Goal: Information Seeking & Learning: Compare options

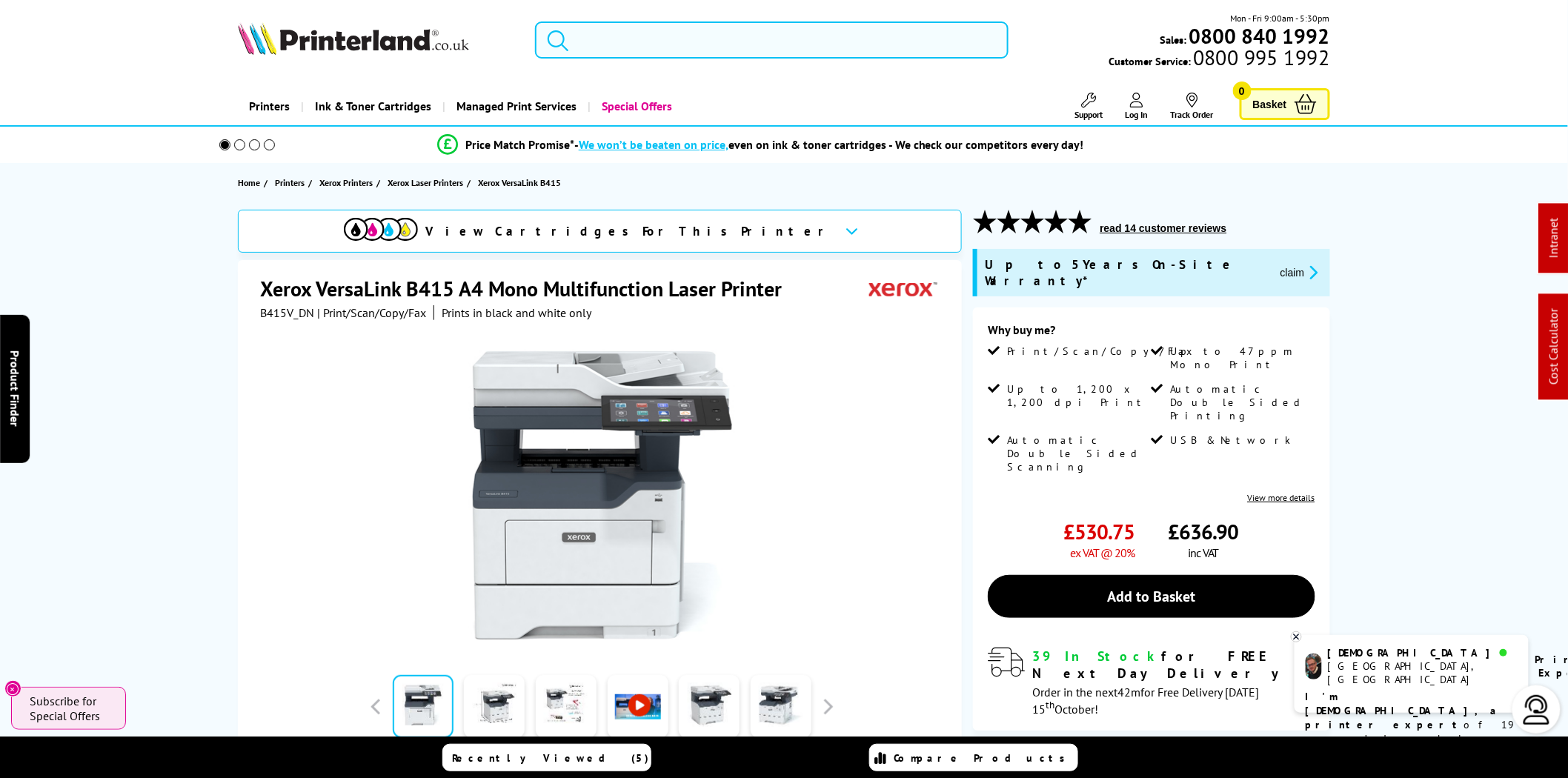
click at [780, 47] on input "search" at bounding box center [772, 39] width 474 height 37
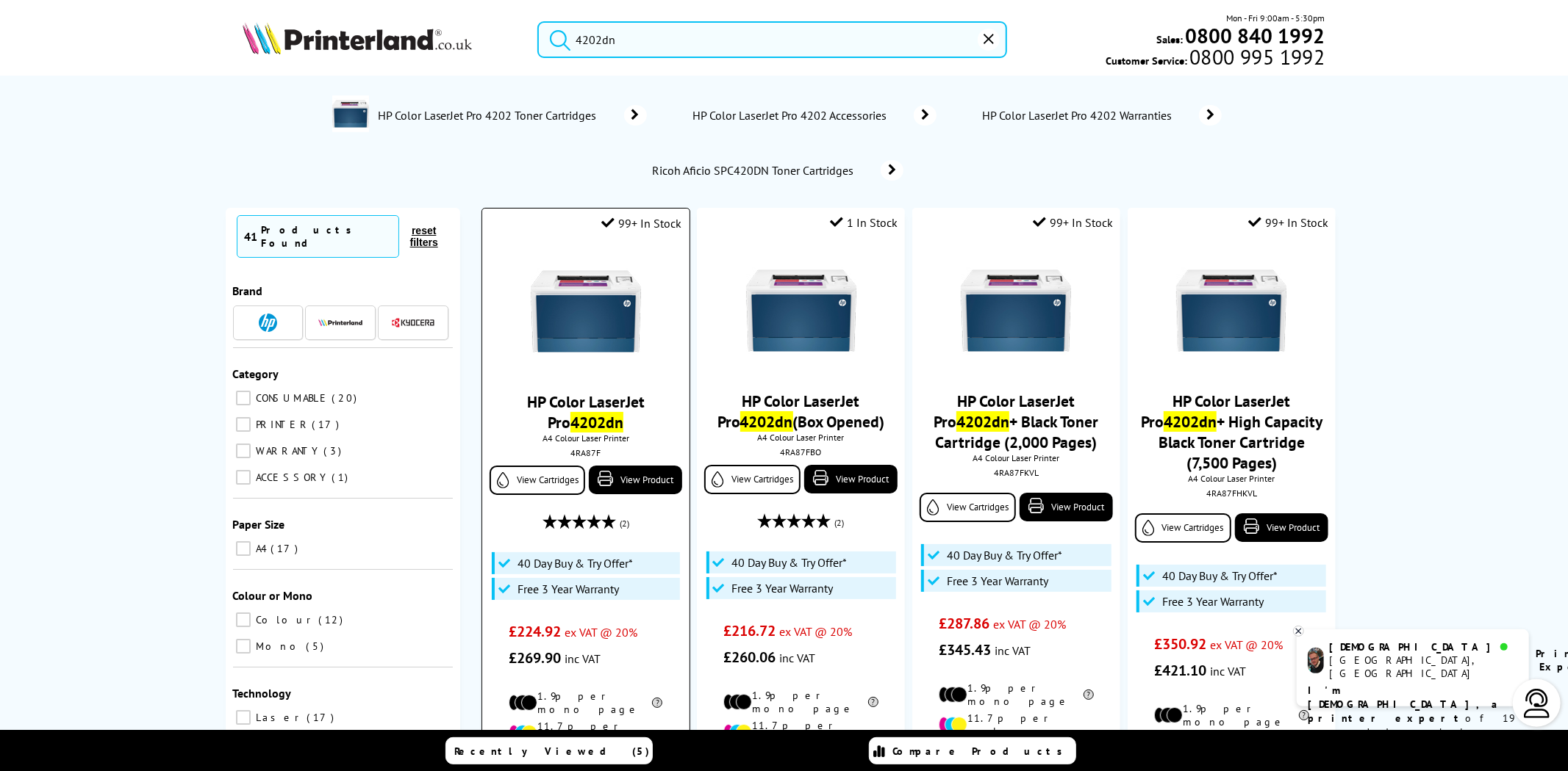
type input "4202dn"
click at [578, 451] on div "4RA87F" at bounding box center [585, 453] width 185 height 11
copy div "4RA87F"
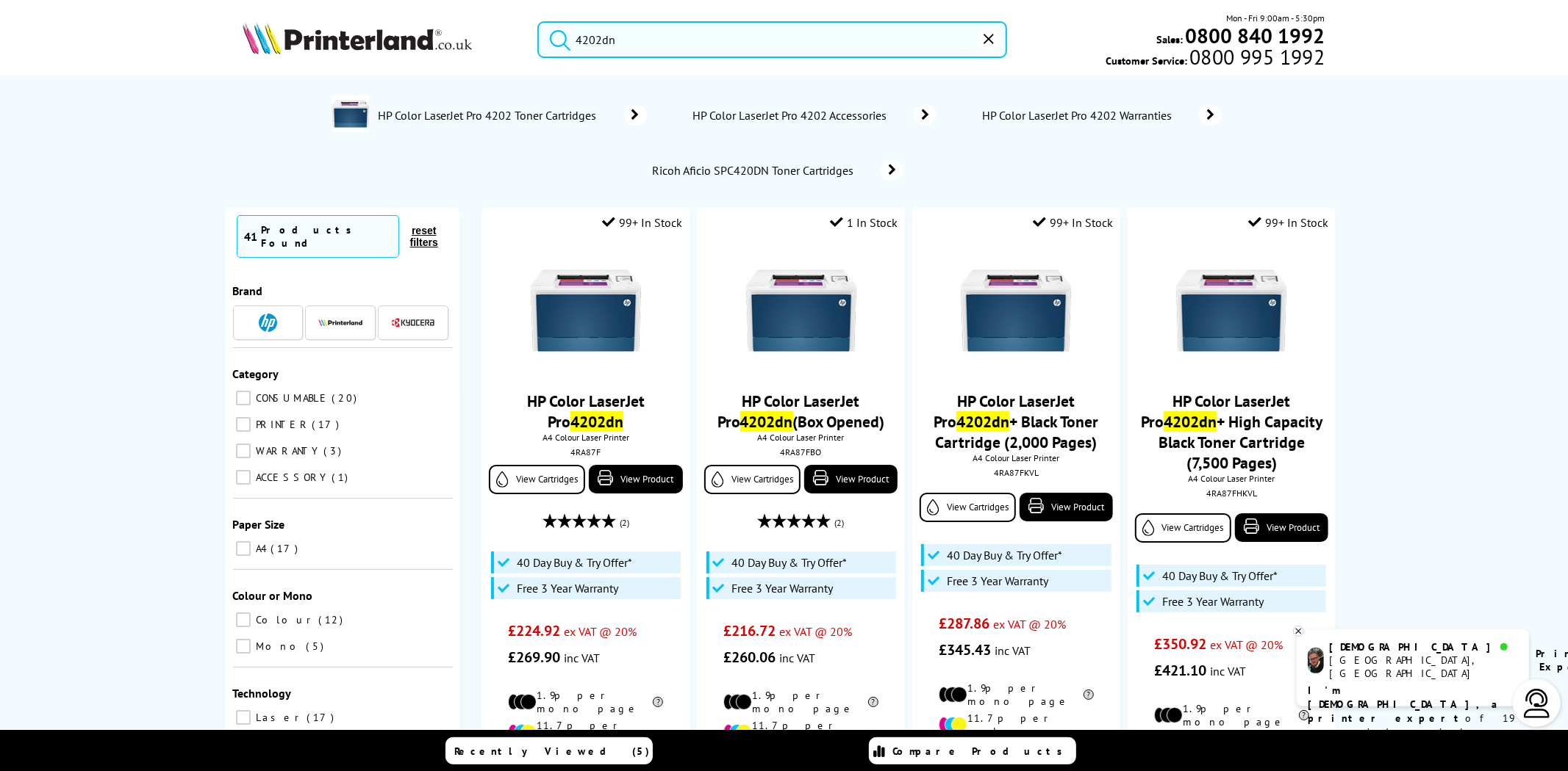
drag, startPoint x: 554, startPoint y: 41, endPoint x: 527, endPoint y: 41, distance: 27.0
click at [527, 41] on div "4202dn" at bounding box center [763, 39] width 488 height 37
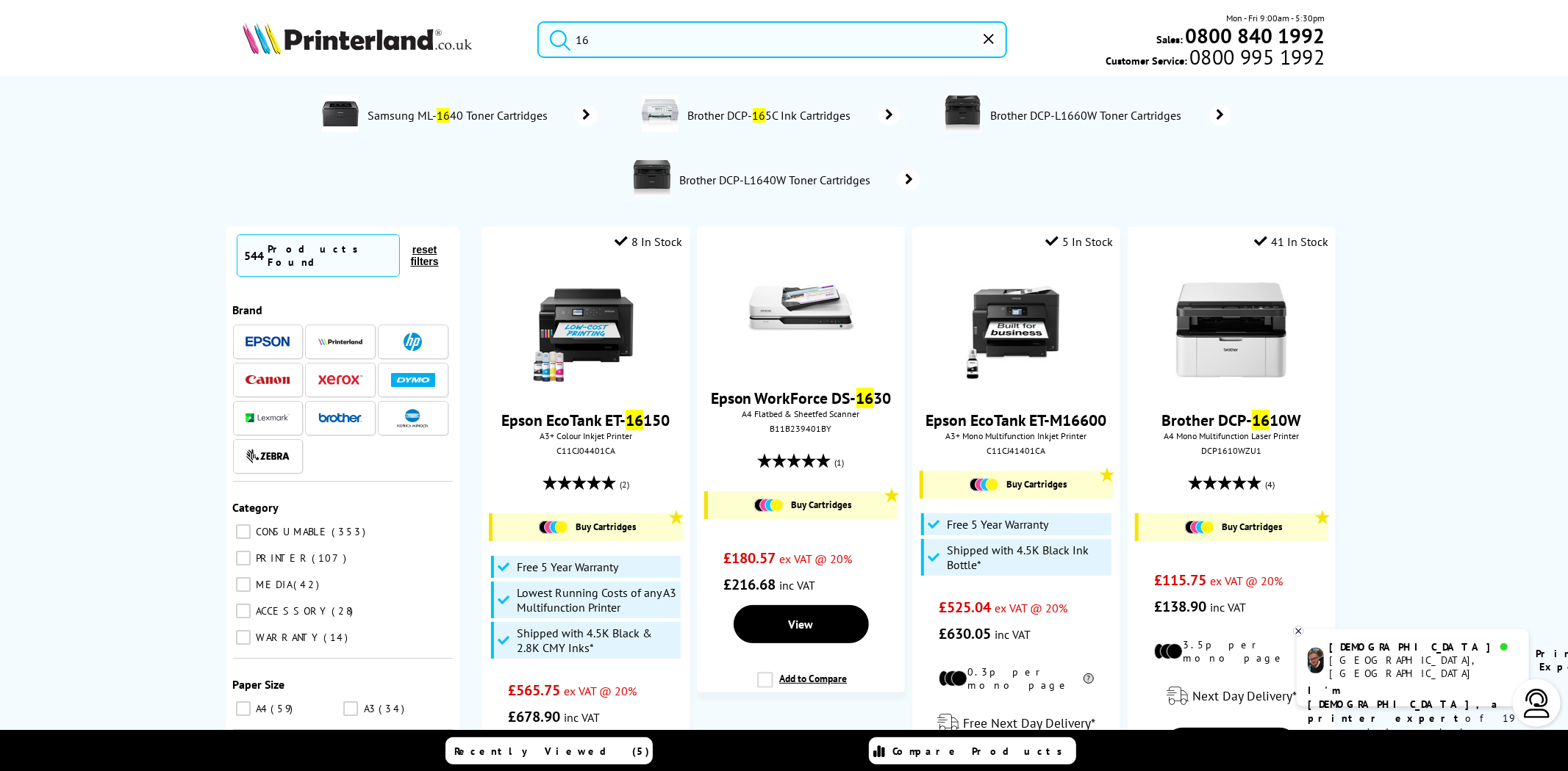
type input "1"
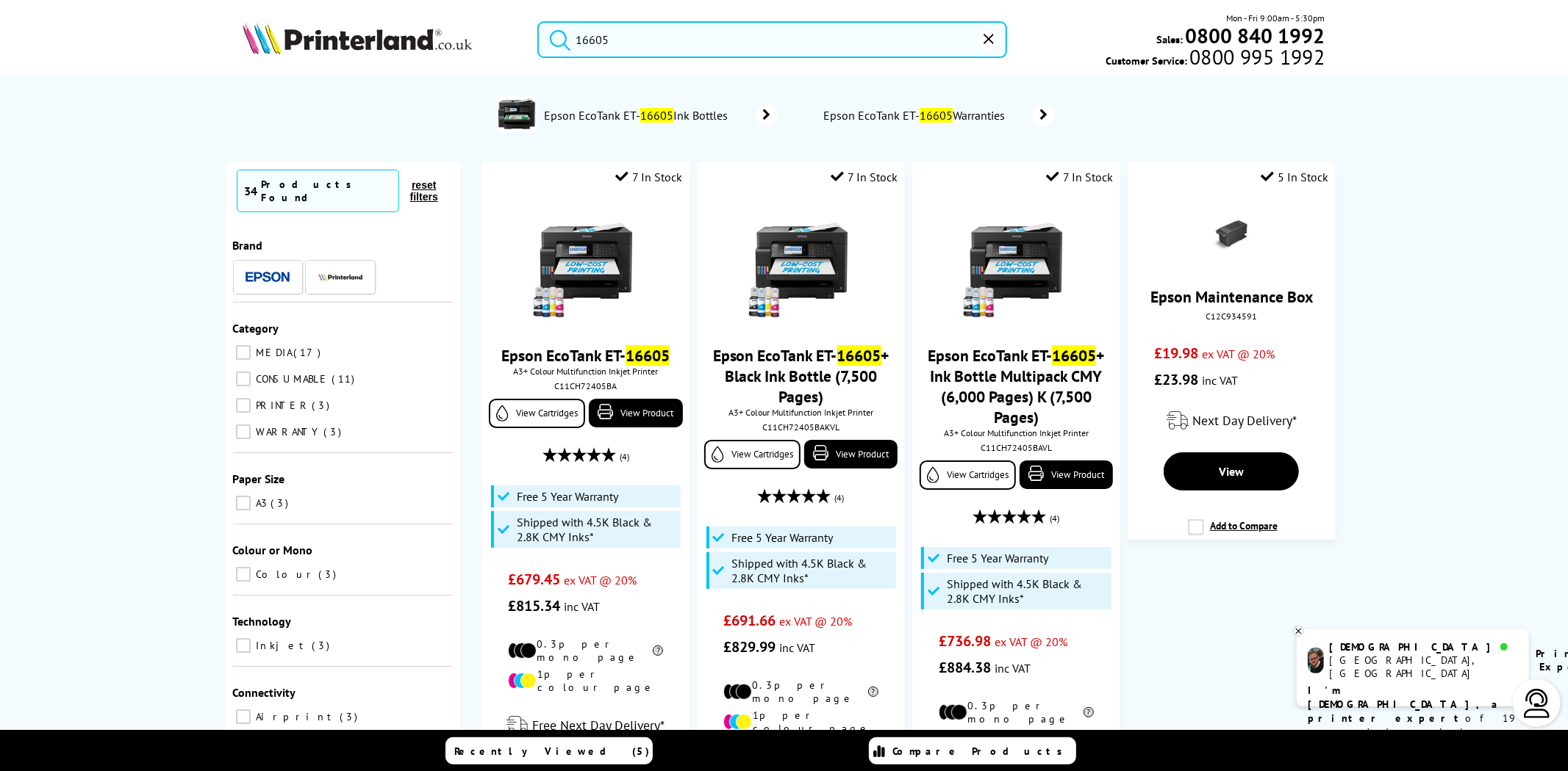
type input "16605"
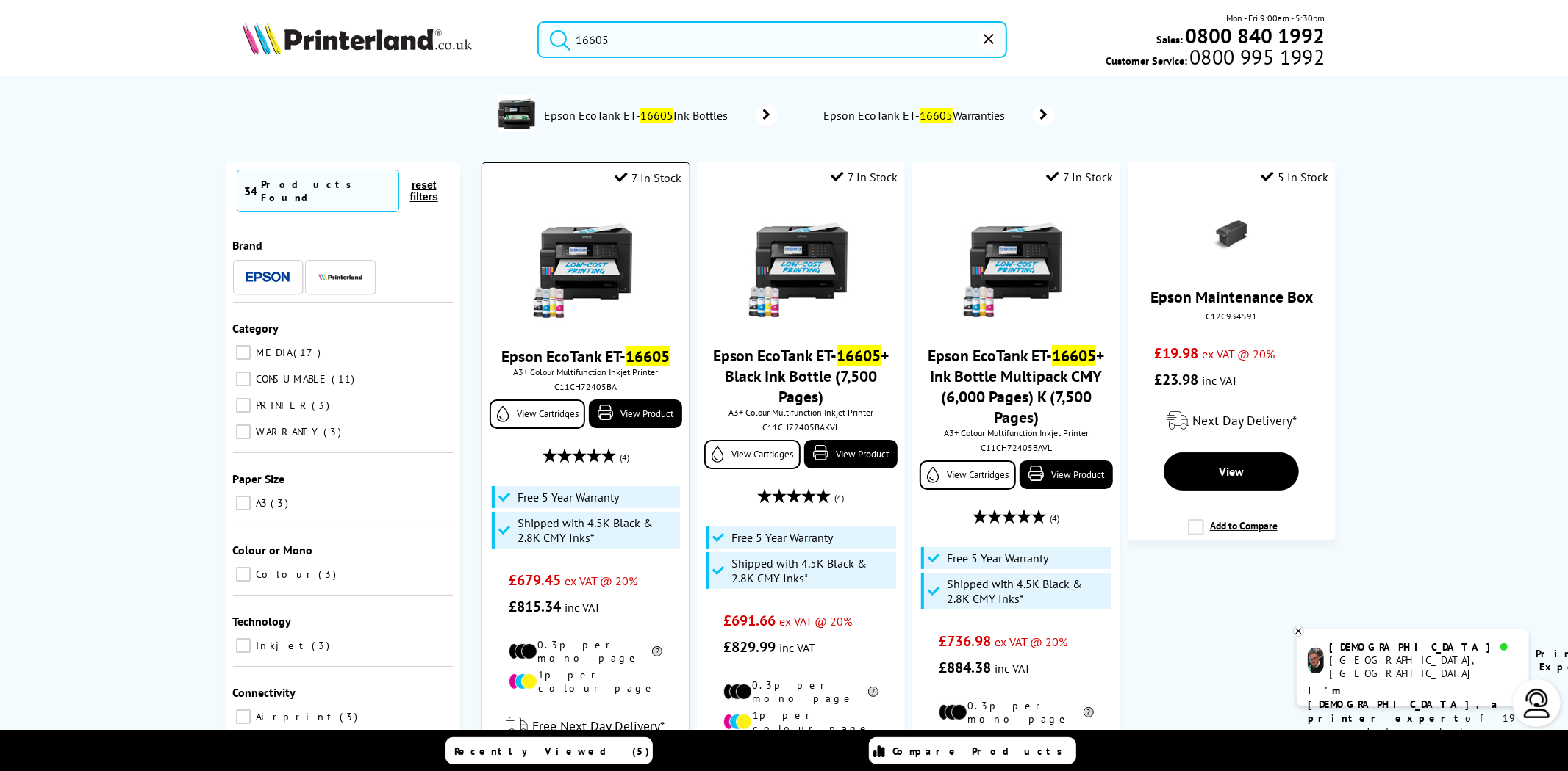
click at [584, 392] on div "C11CH72405BA" at bounding box center [585, 387] width 185 height 11
copy div "C11CH72405BA"
click at [582, 257] on img at bounding box center [586, 266] width 110 height 110
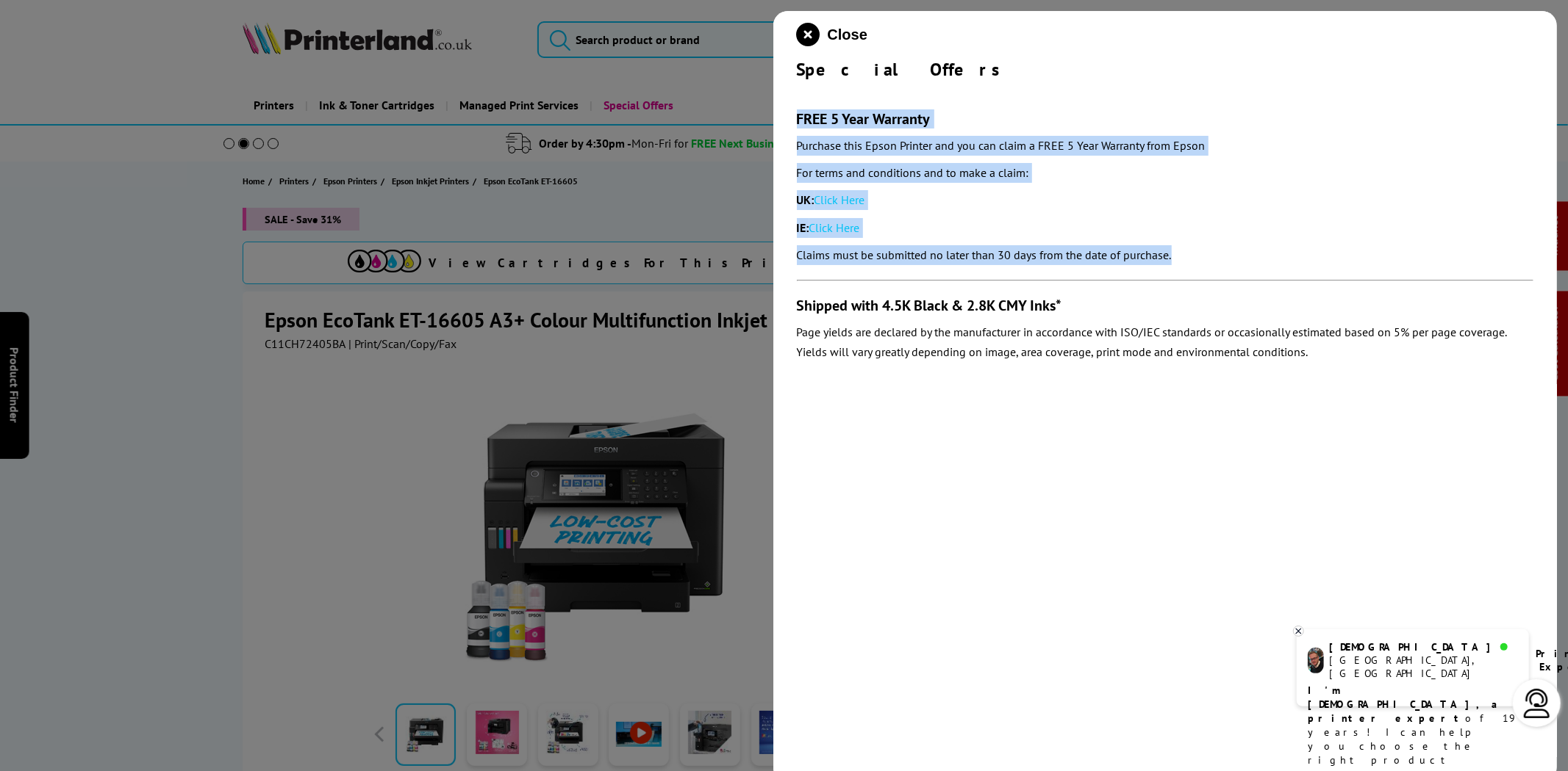
drag, startPoint x: 1214, startPoint y: 264, endPoint x: 824, endPoint y: 117, distance: 416.8
click at [790, 117] on div "Close Special Offers FREE 5 Year Warranty Purchase this Epson Printer and you c…" at bounding box center [1165, 397] width 784 height 771
click at [840, 194] on link "Click Here" at bounding box center [839, 200] width 51 height 15
drag, startPoint x: 808, startPoint y: 38, endPoint x: 747, endPoint y: 40, distance: 61.0
click at [808, 38] on icon "close modal" at bounding box center [808, 34] width 24 height 24
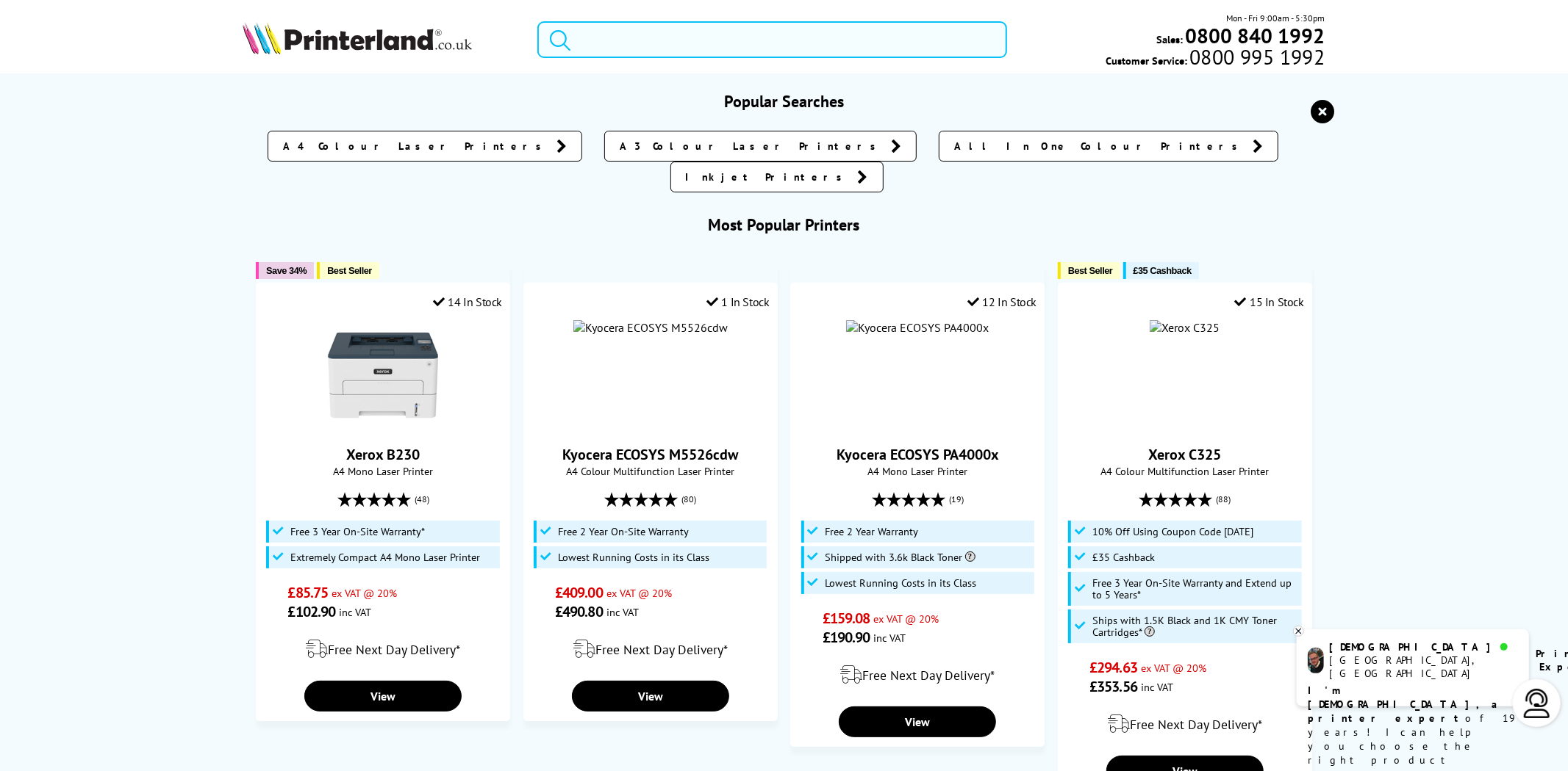
click at [613, 27] on input "search" at bounding box center [772, 39] width 470 height 37
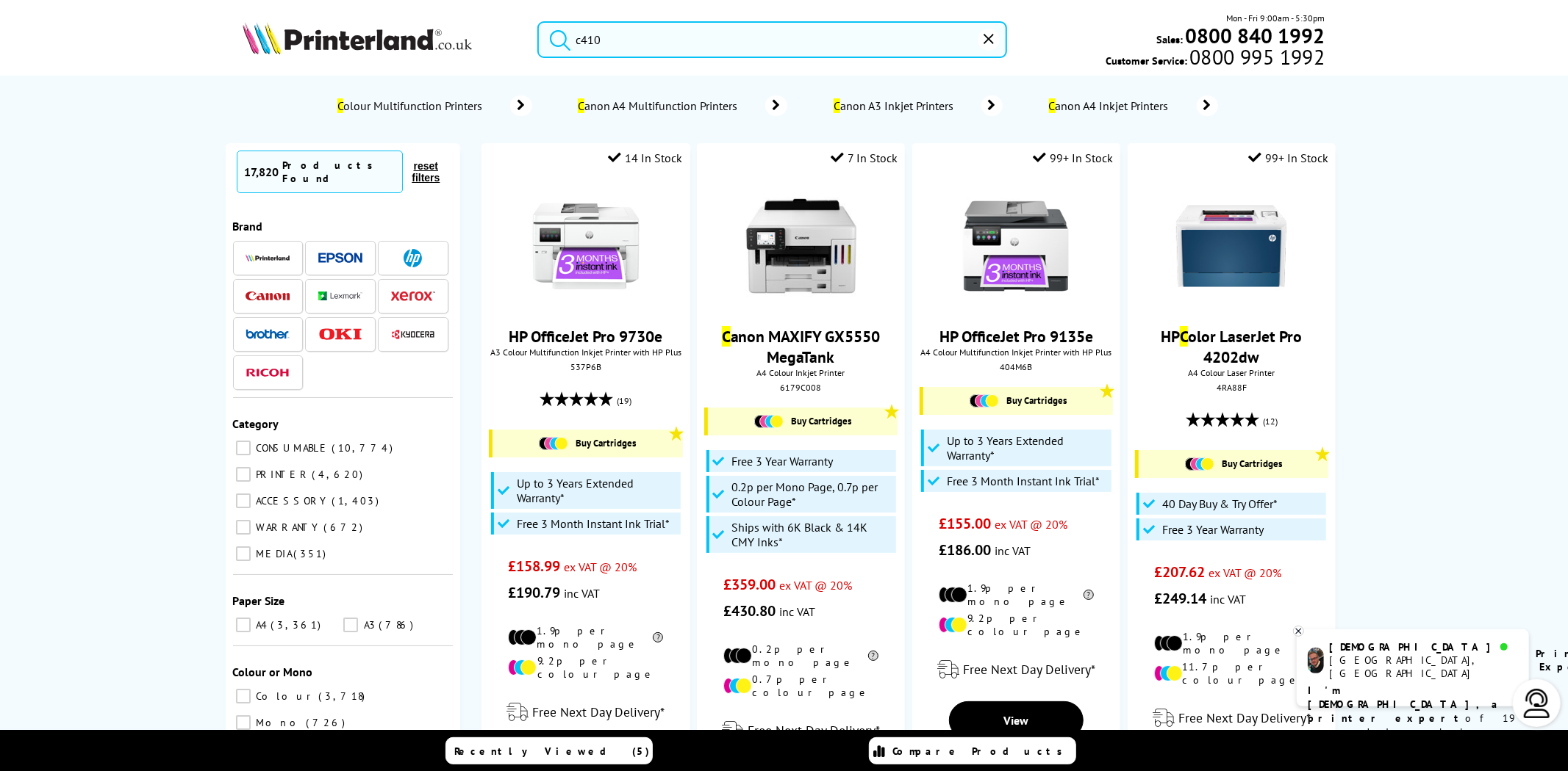
type input "c410"
click at [538, 21] on button "submit" at bounding box center [556, 37] width 37 height 32
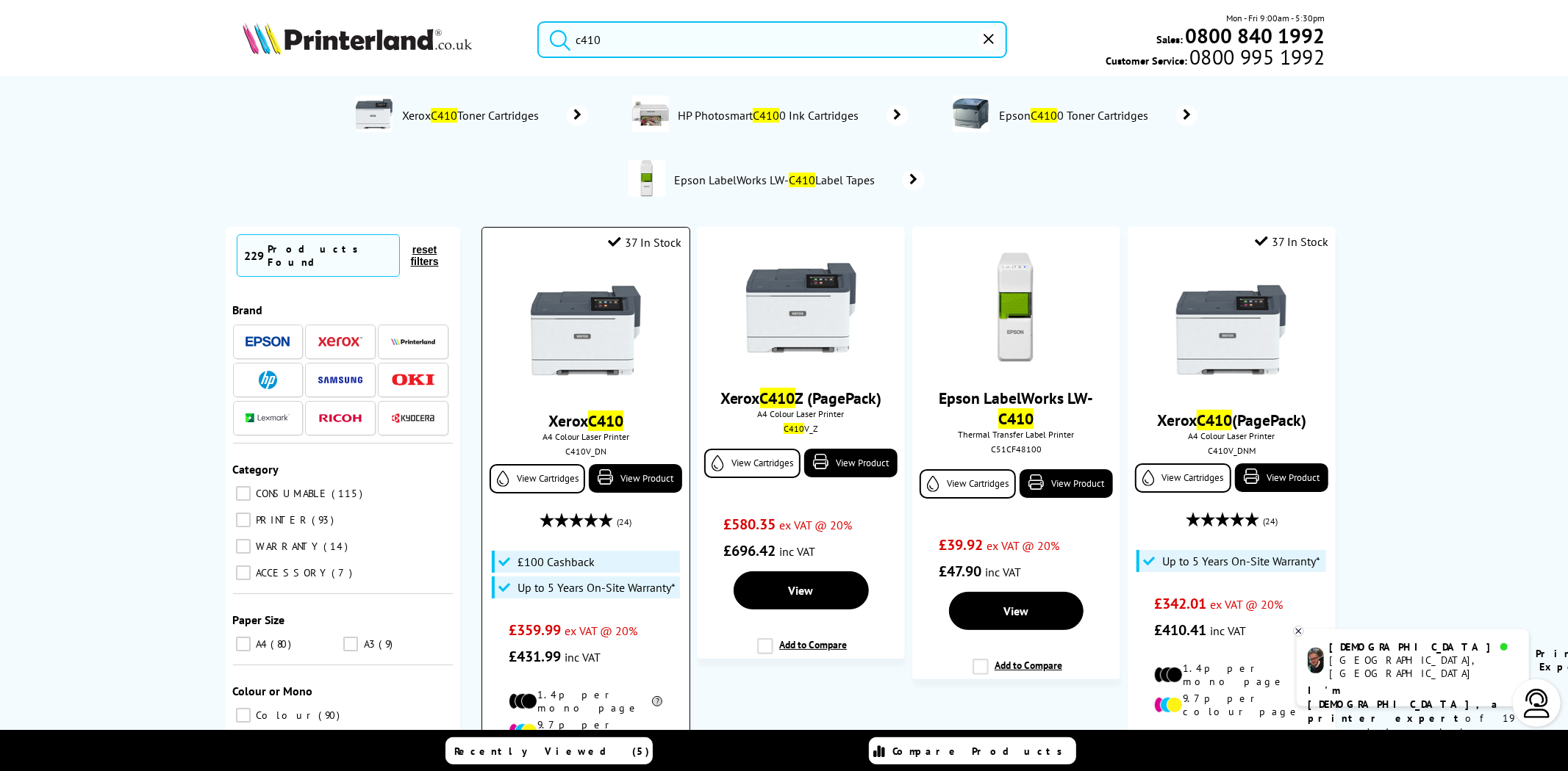
click at [569, 356] on img at bounding box center [586, 331] width 110 height 110
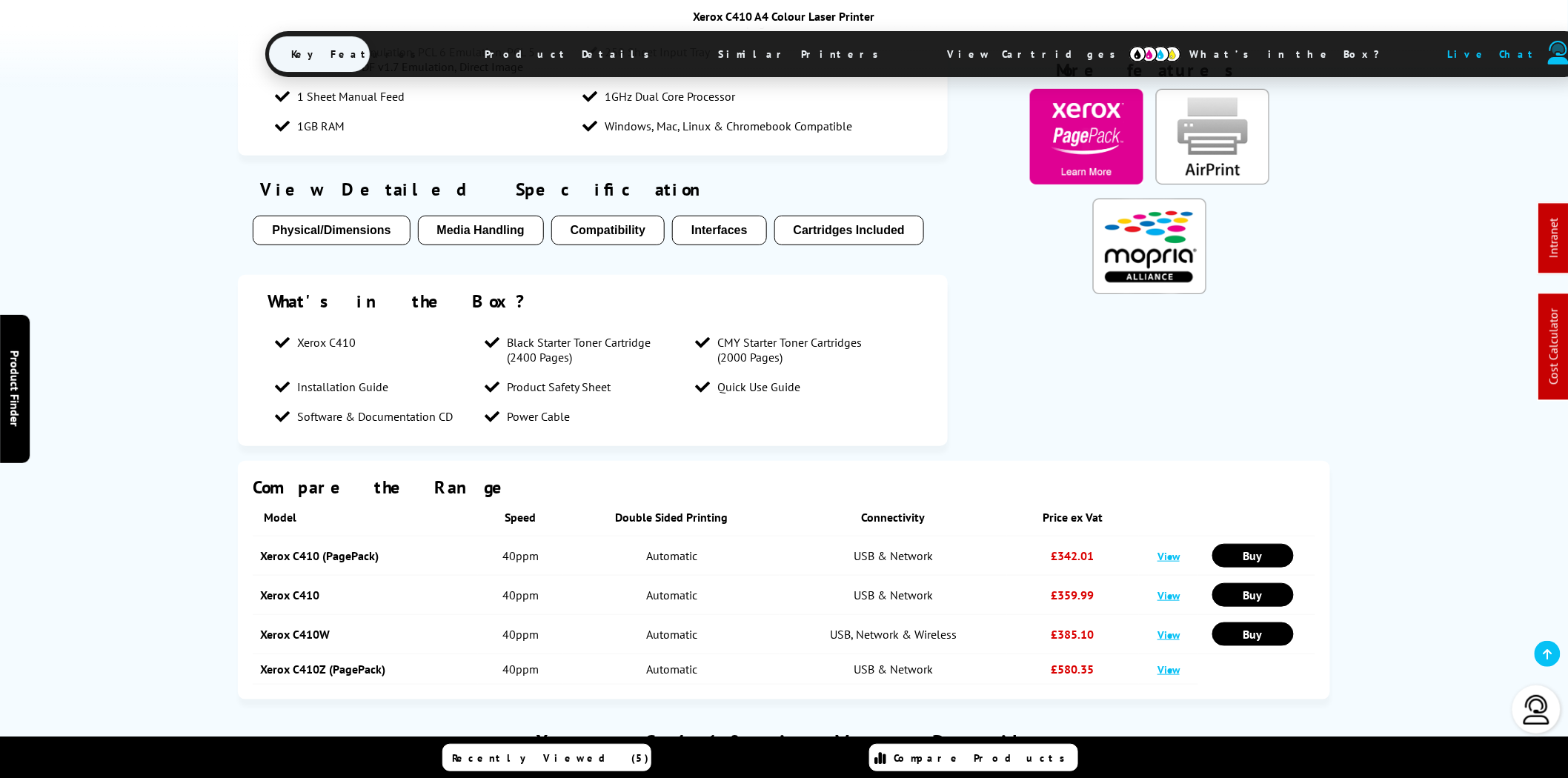
click at [925, 65] on span "View Cartridges" at bounding box center [1038, 54] width 226 height 38
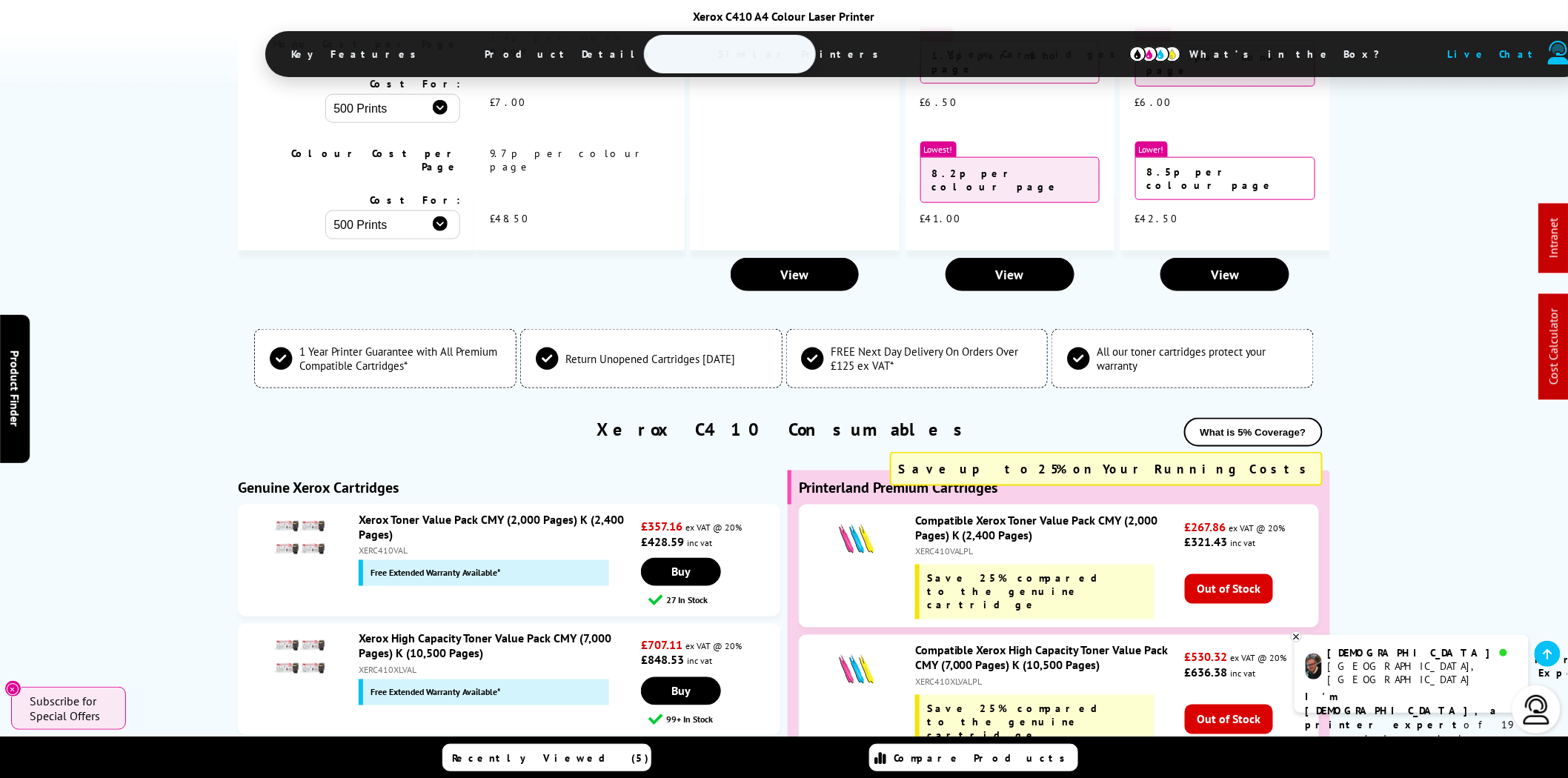
scroll to position [5418, 0]
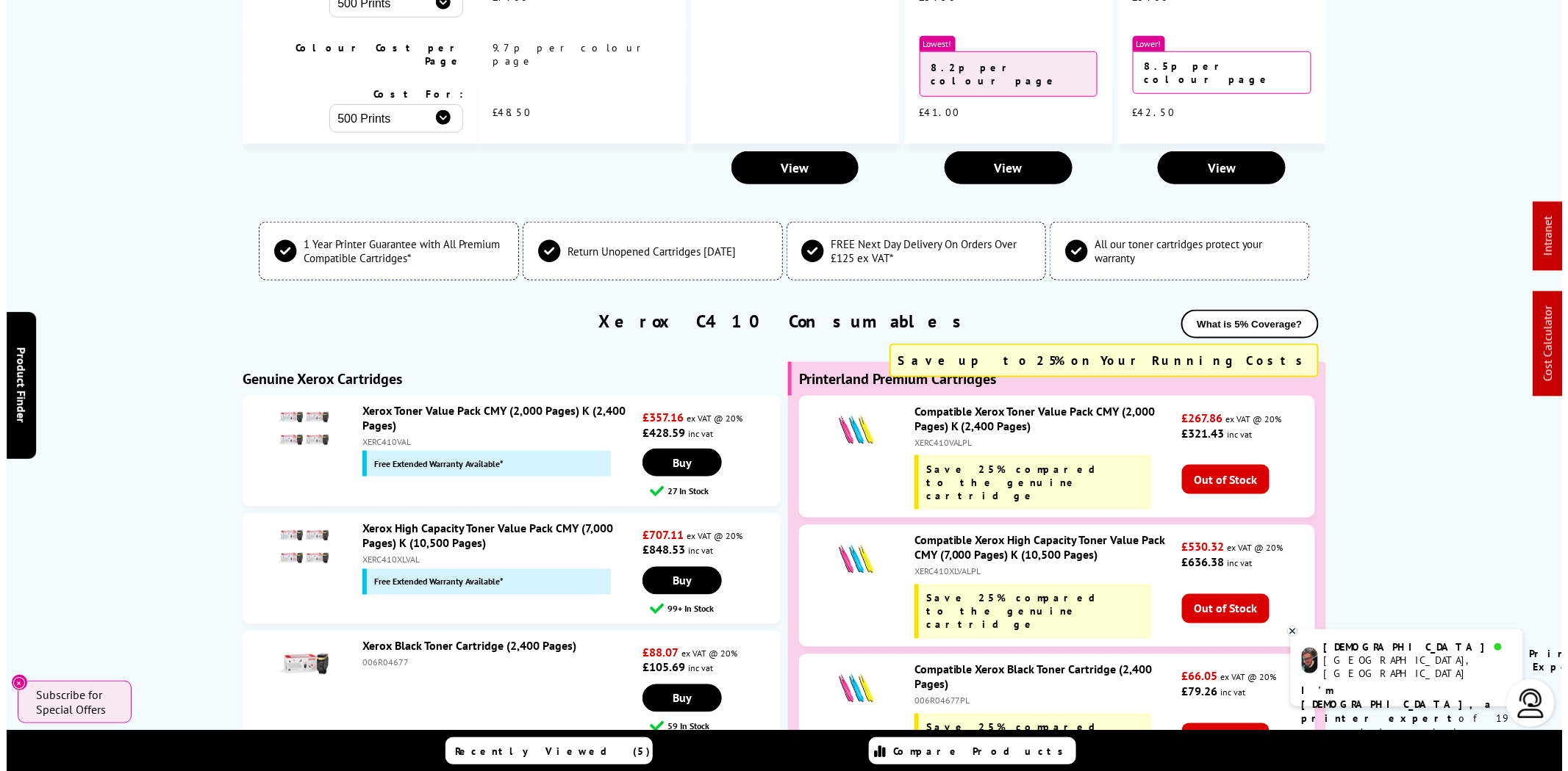
scroll to position [0, 0]
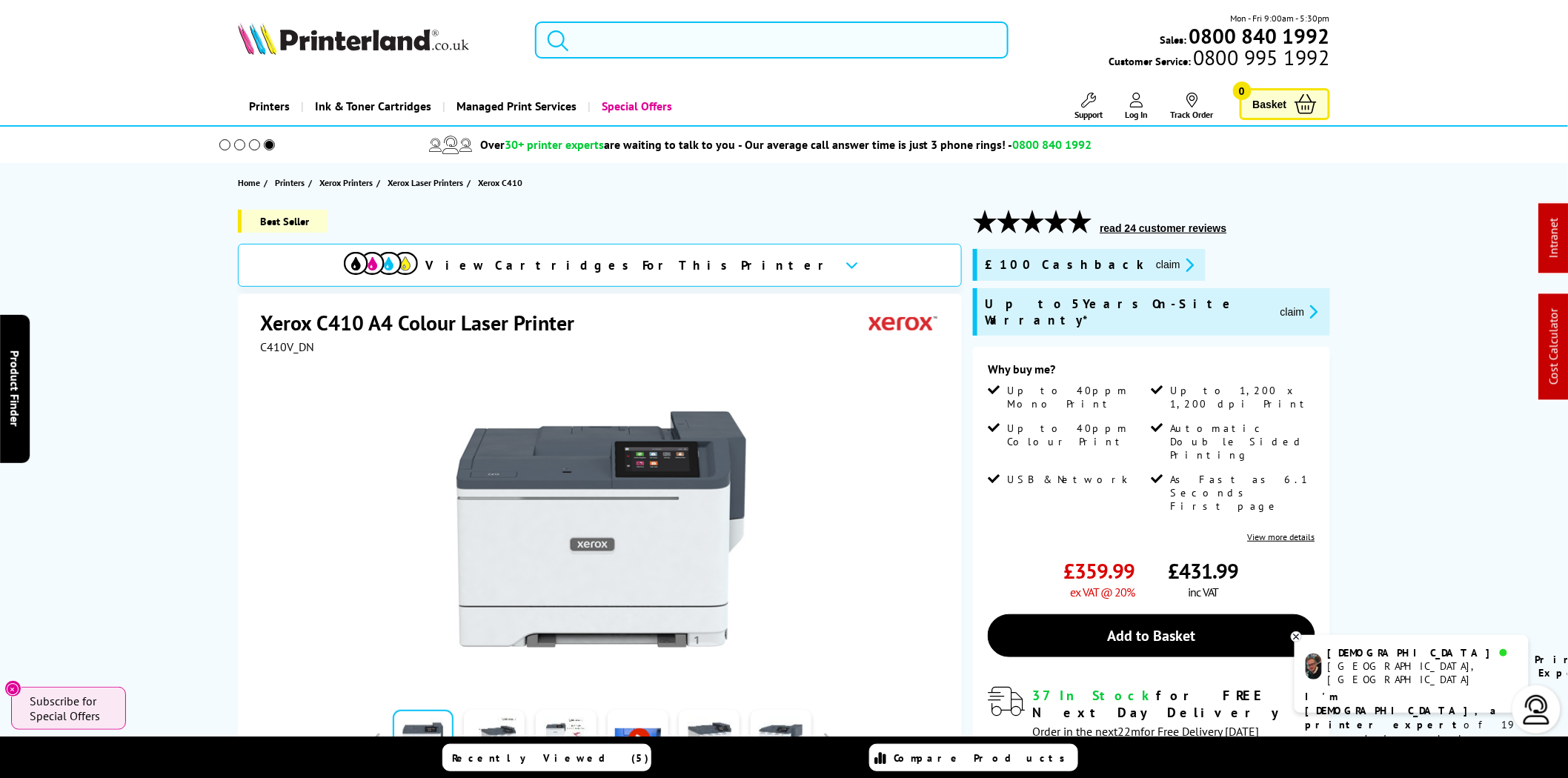
click at [818, 45] on input "search" at bounding box center [772, 39] width 474 height 37
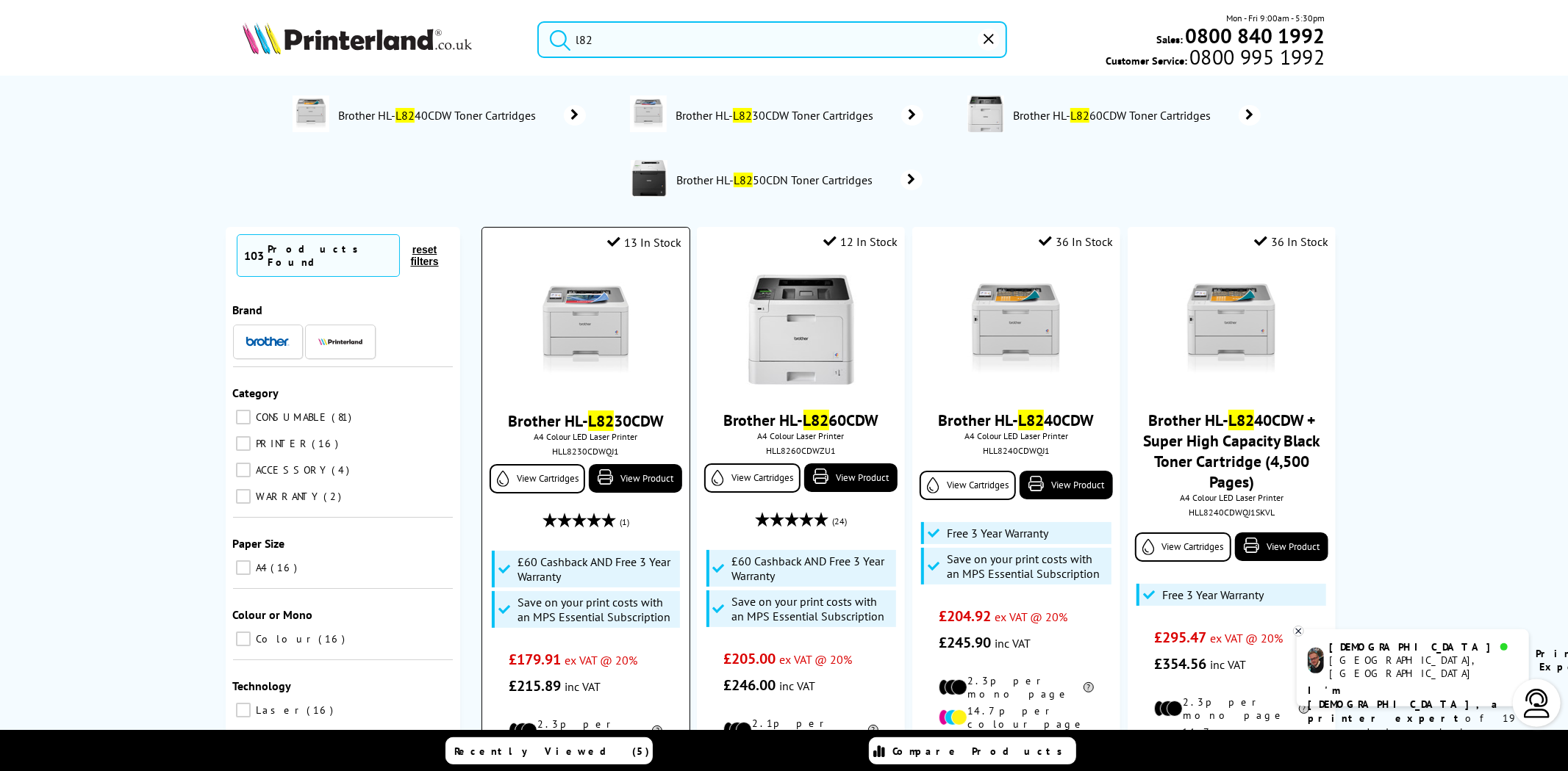
type input "l82"
click at [620, 321] on img at bounding box center [586, 331] width 110 height 110
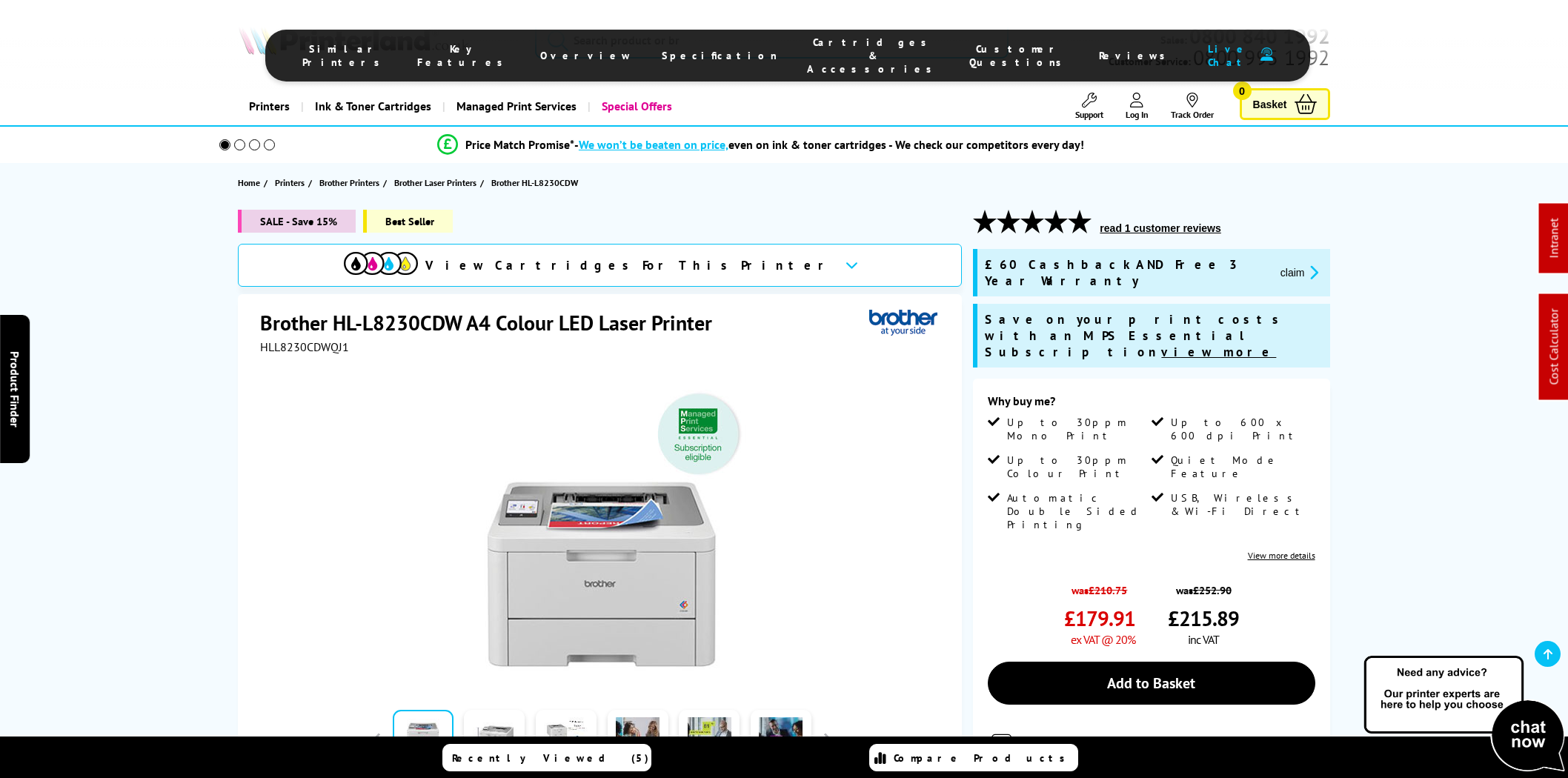
scroll to position [2133, 0]
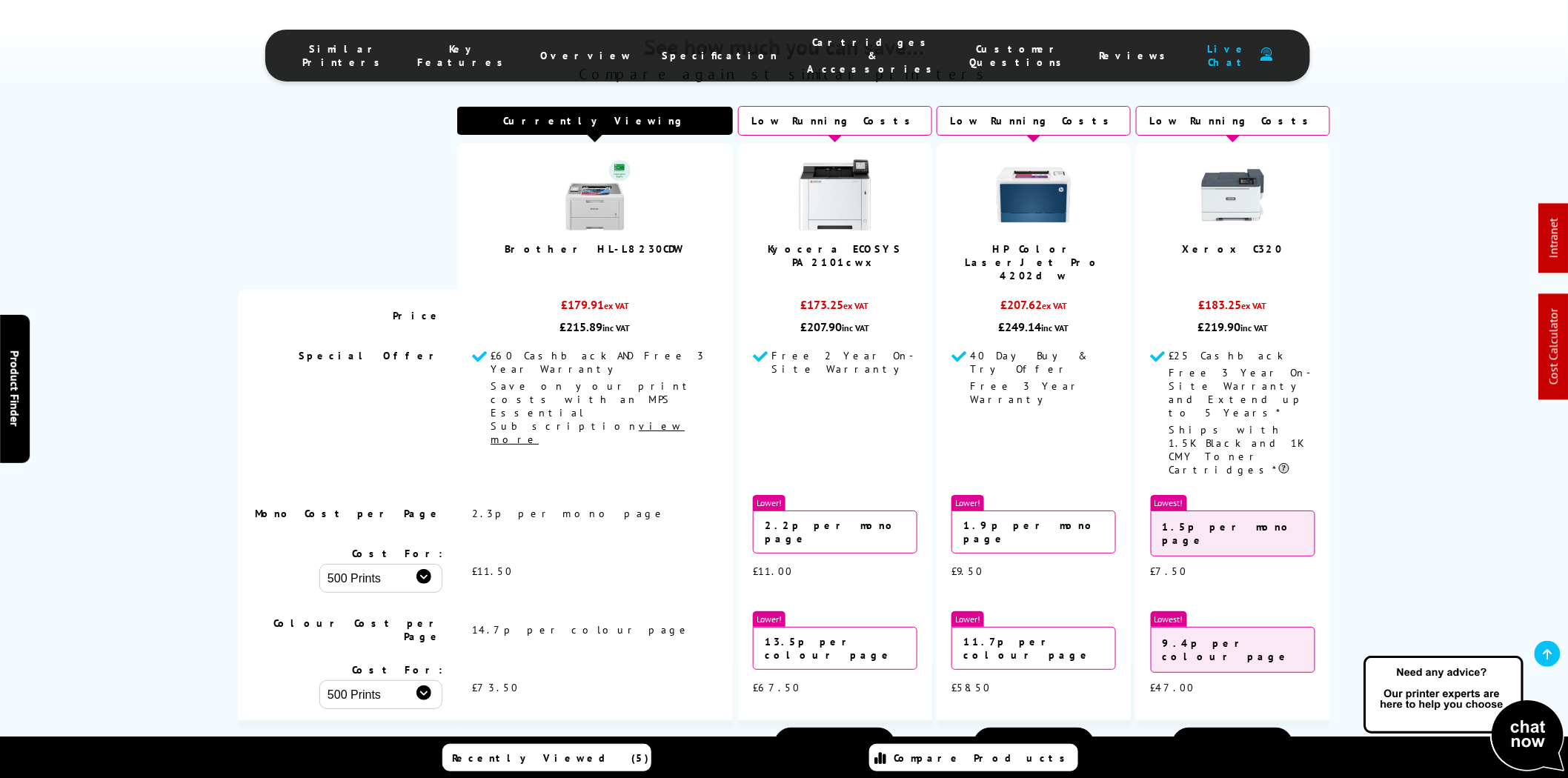
click at [832, 55] on li "Cartridges & Accessories" at bounding box center [873, 55] width 162 height 40
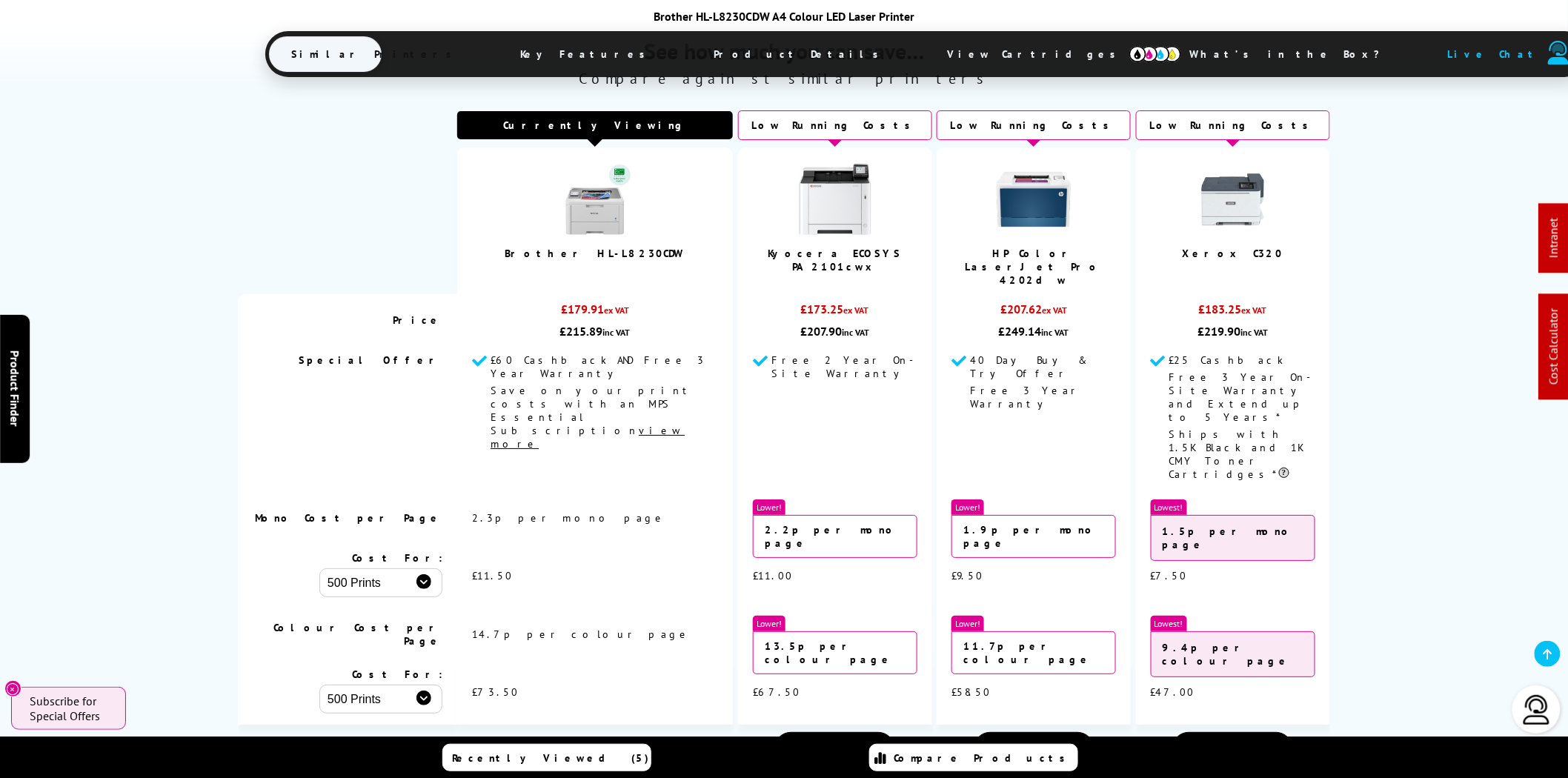
click at [925, 50] on span "View Cartridges" at bounding box center [1038, 54] width 226 height 38
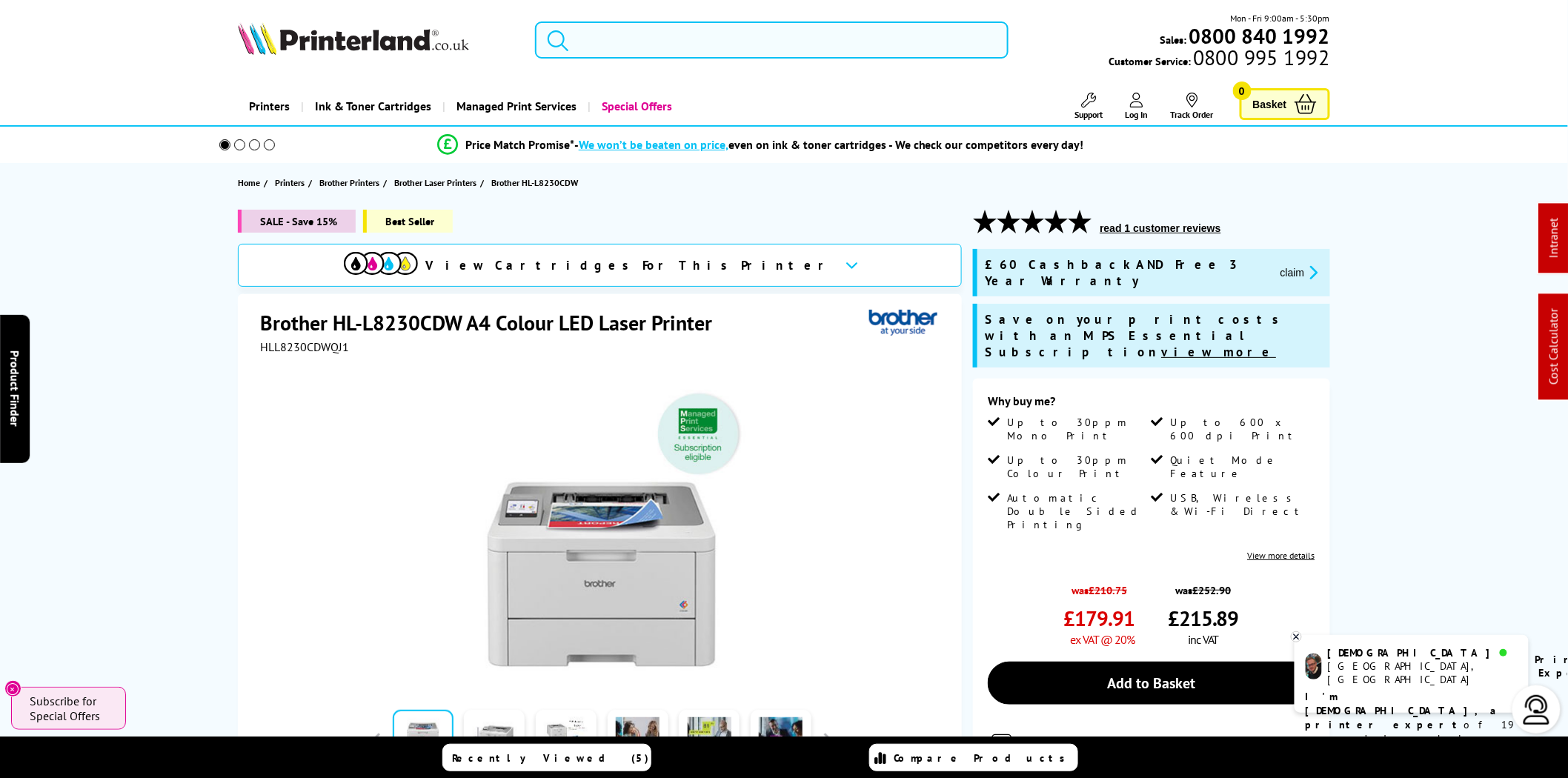
click at [635, 40] on input "search" at bounding box center [772, 39] width 474 height 37
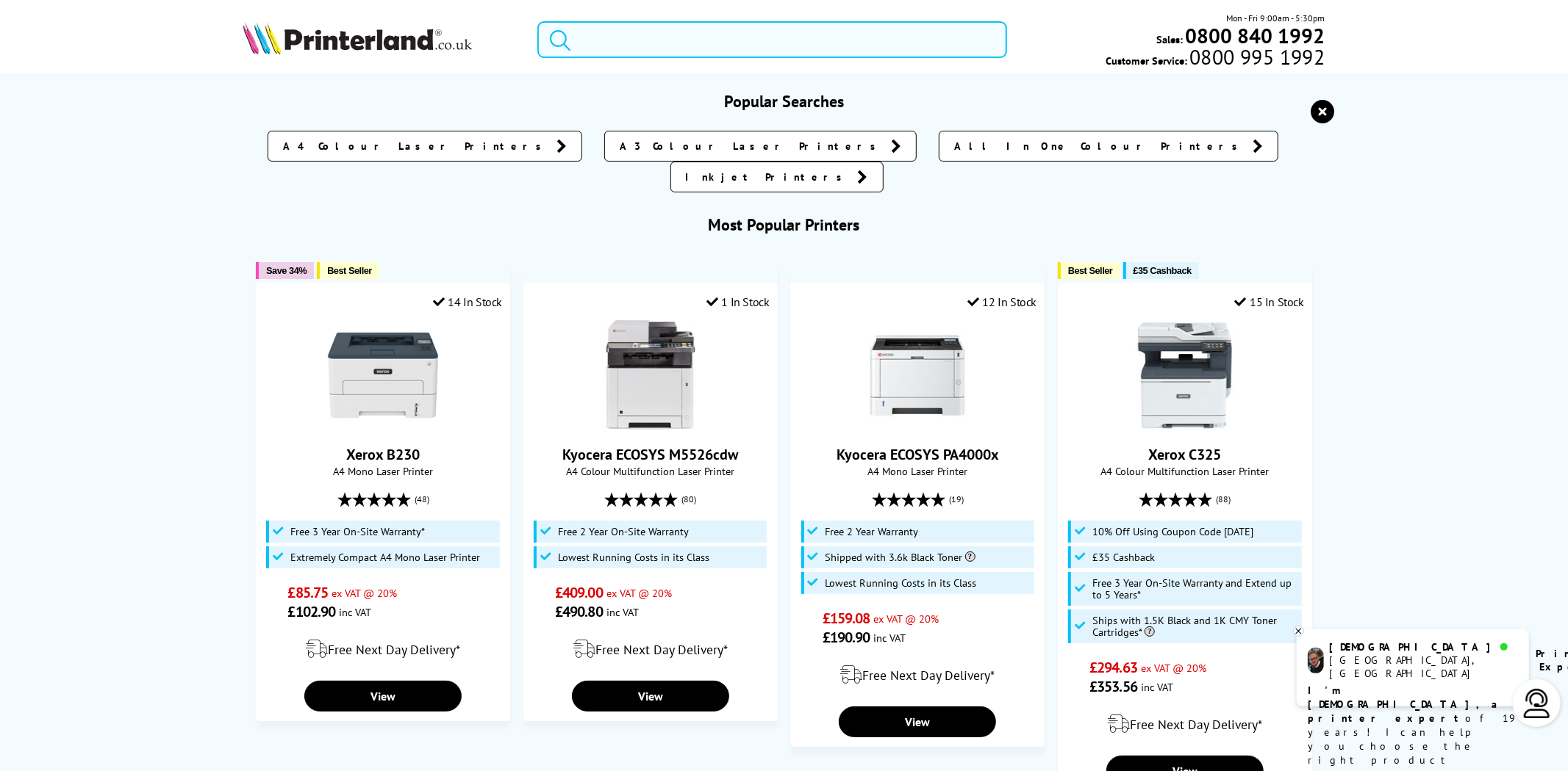
type input "5"
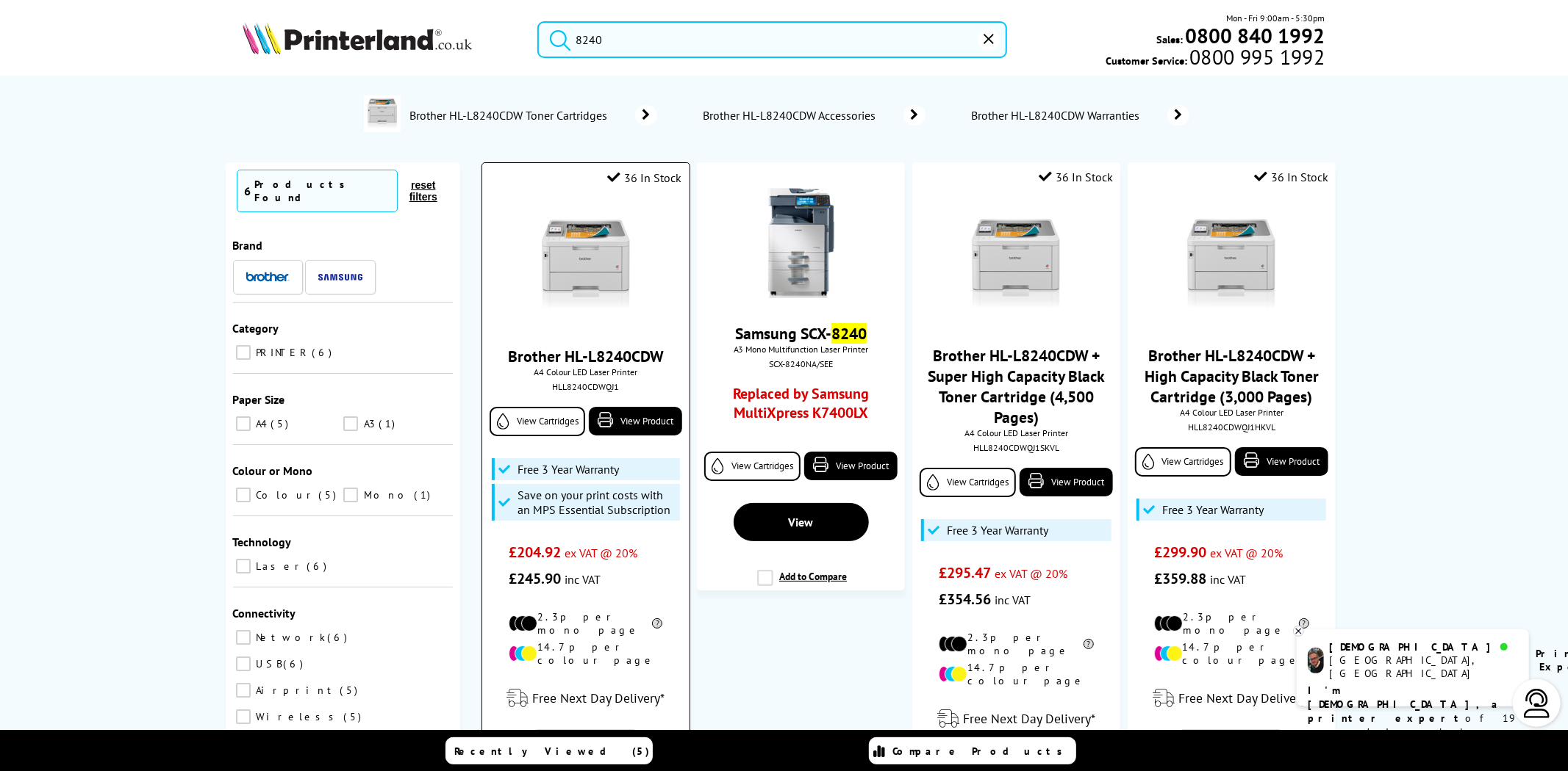
type input "8240"
click at [604, 277] on img at bounding box center [586, 266] width 110 height 110
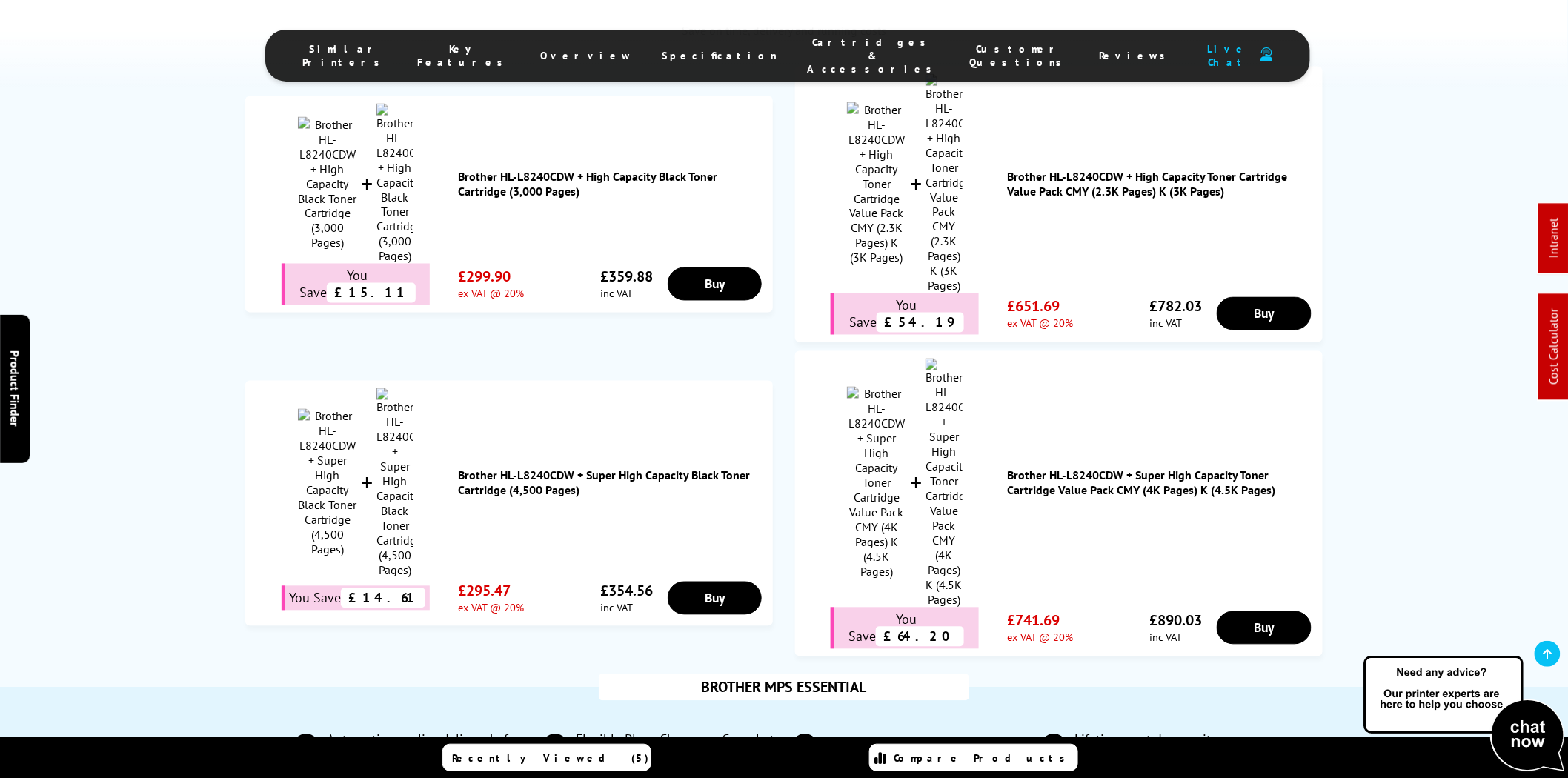
scroll to position [961, 0]
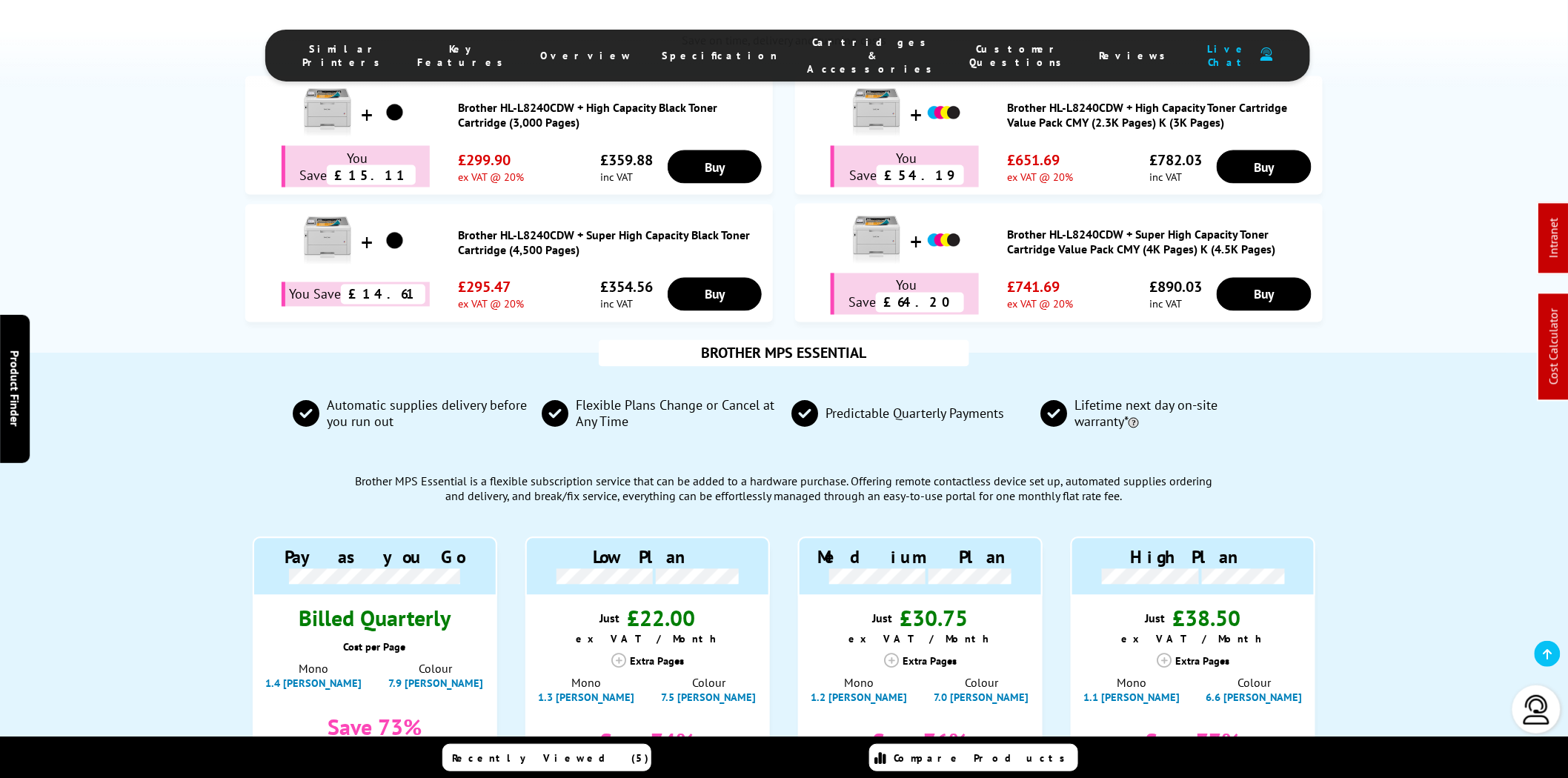
click at [841, 51] on span "Cartridges & Accessories" at bounding box center [873, 55] width 133 height 40
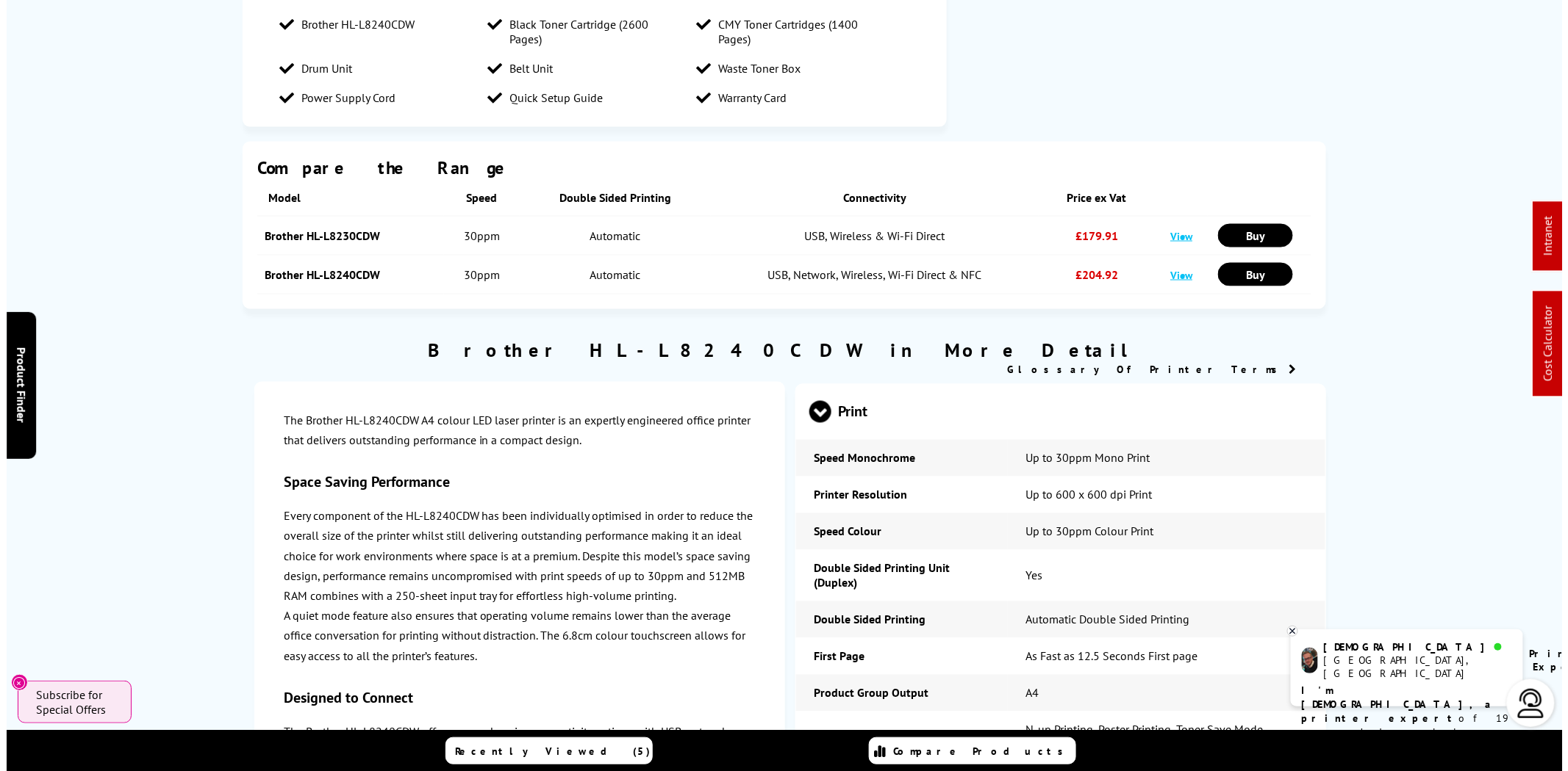
scroll to position [35, 0]
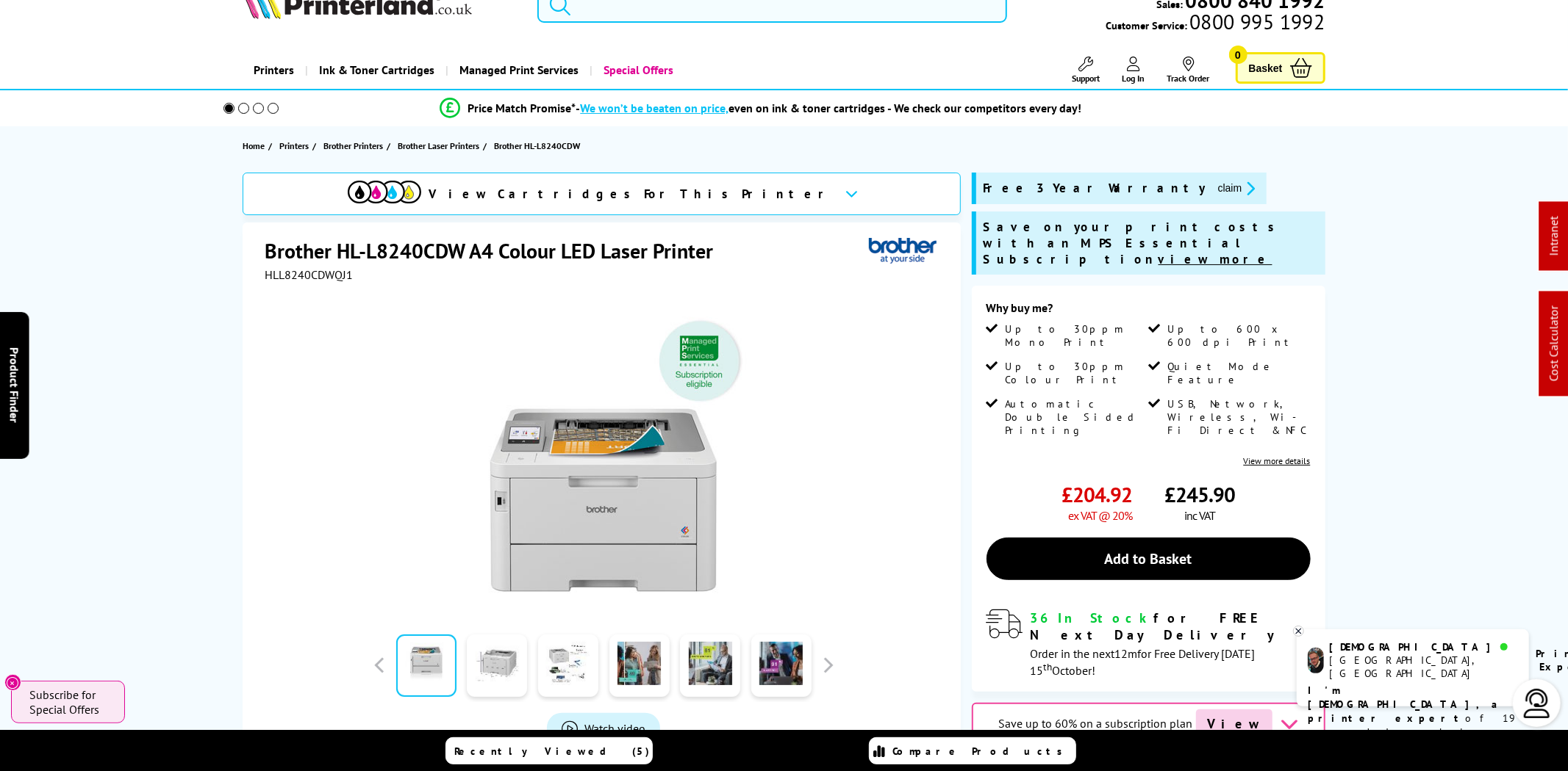
click at [759, 15] on input "search" at bounding box center [772, 4] width 470 height 37
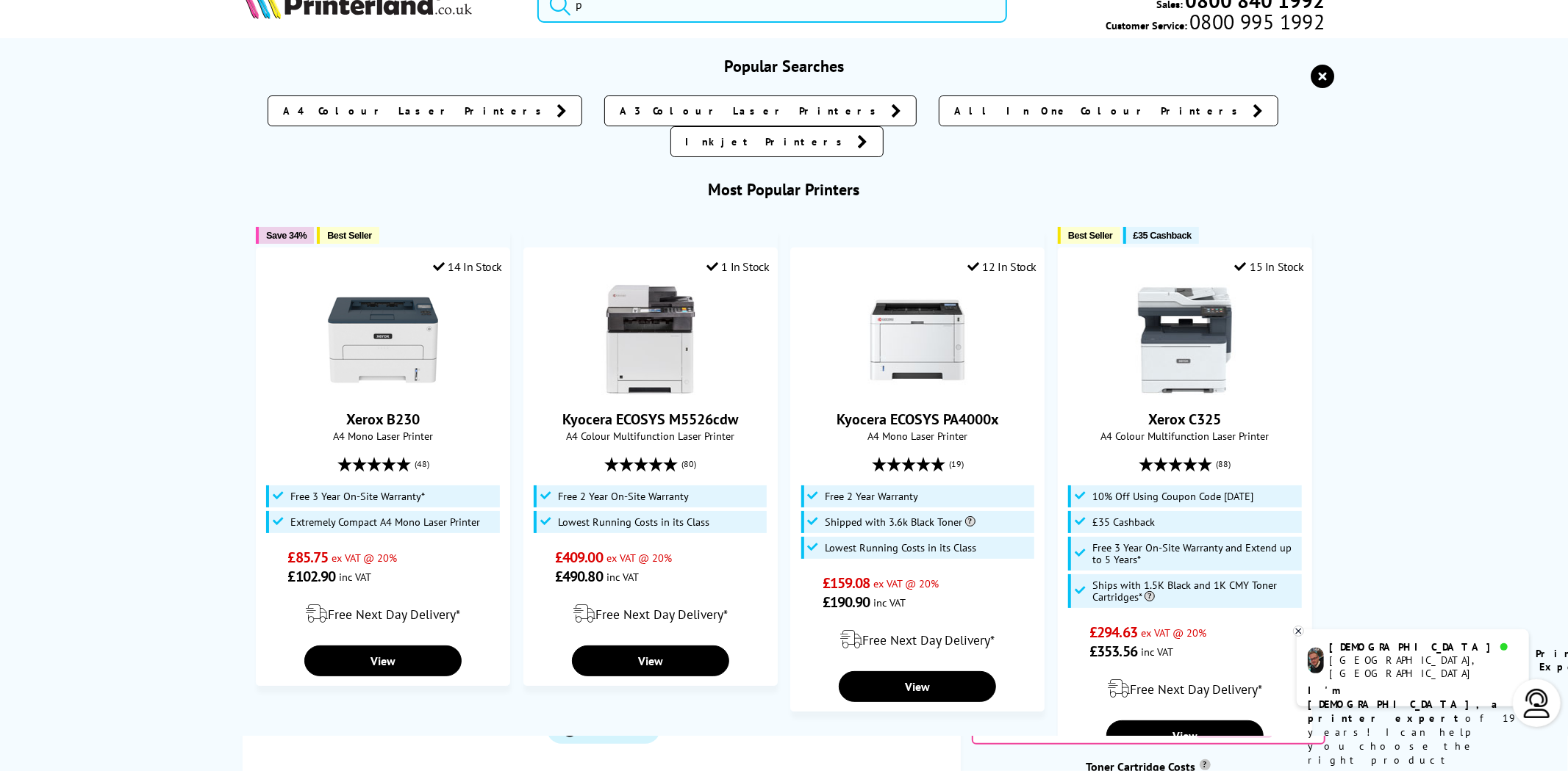
scroll to position [0, 0]
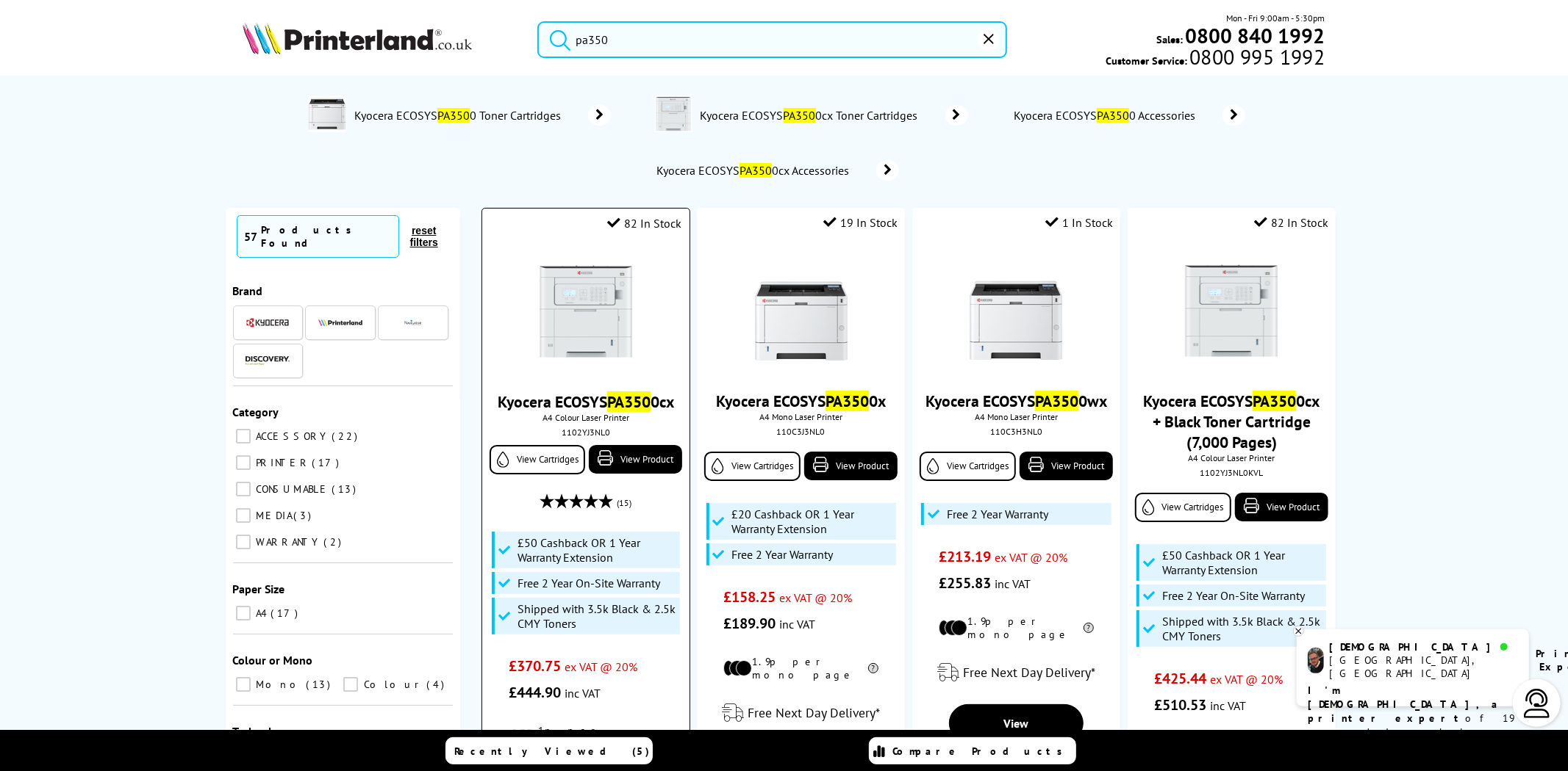
type input "pa350"
click at [615, 294] on img at bounding box center [586, 312] width 110 height 110
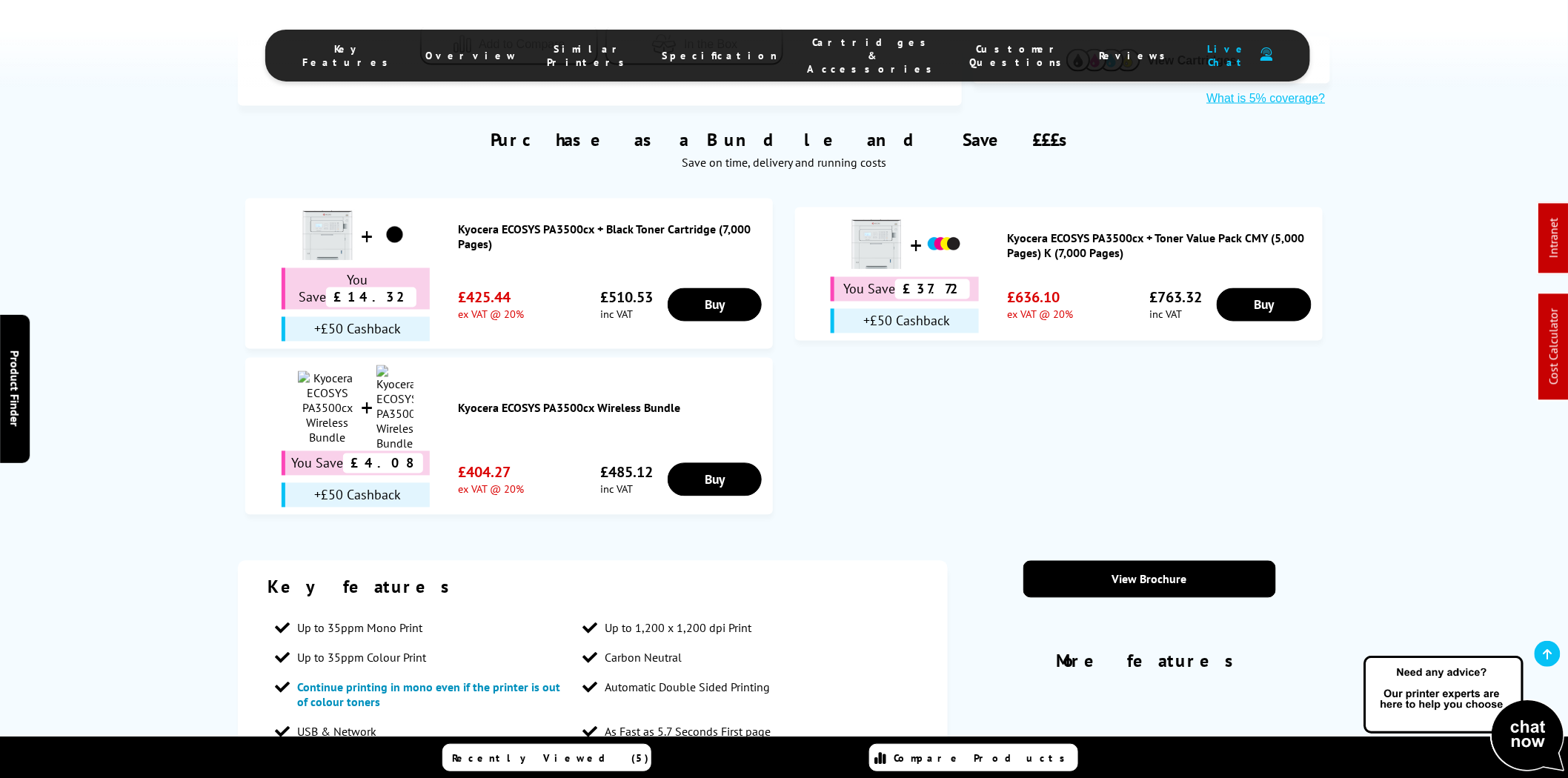
click at [807, 52] on span "Cartridges & Accessories" at bounding box center [873, 55] width 133 height 40
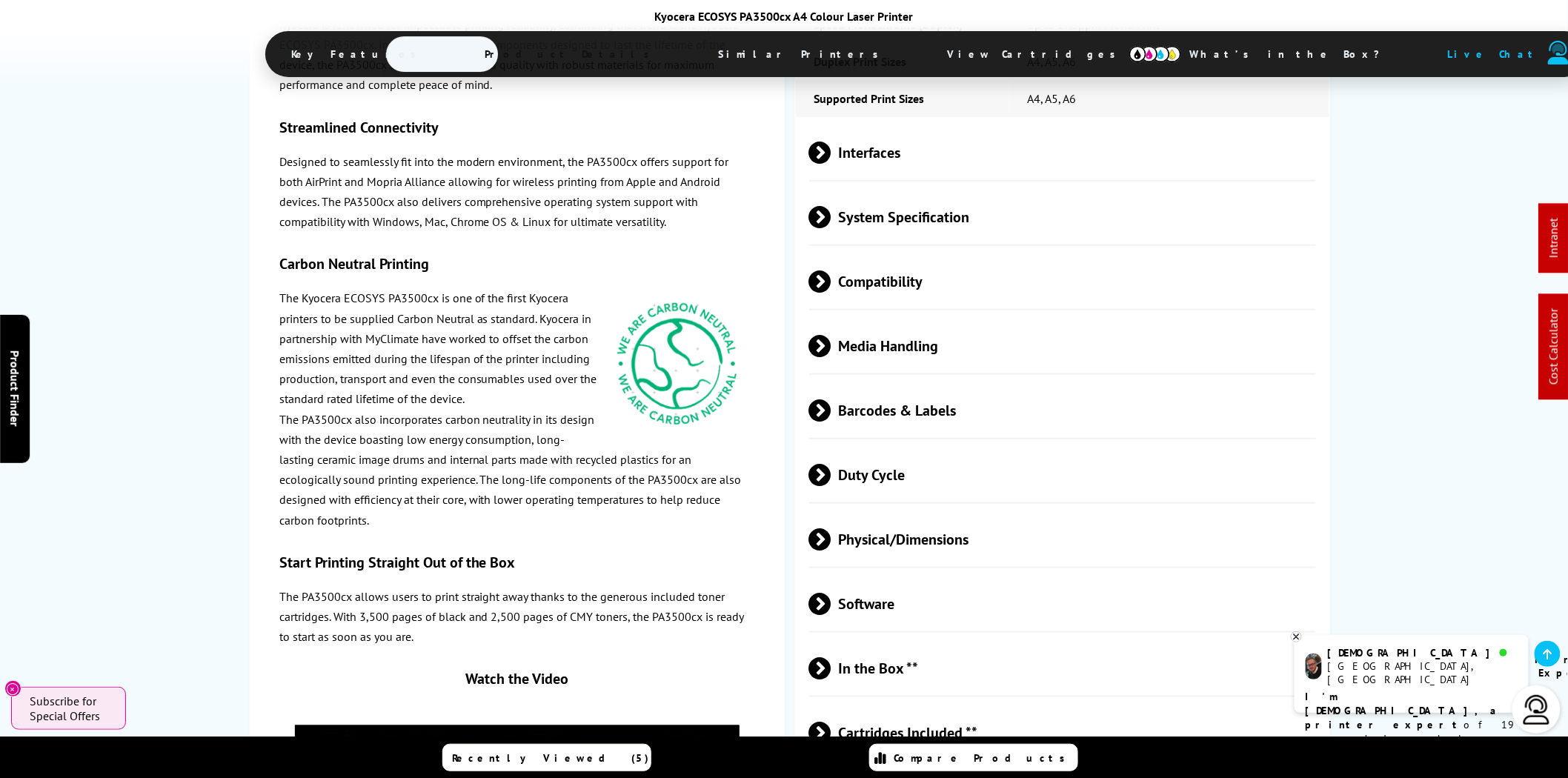
click at [925, 54] on span "View Cartridges" at bounding box center [1038, 54] width 226 height 38
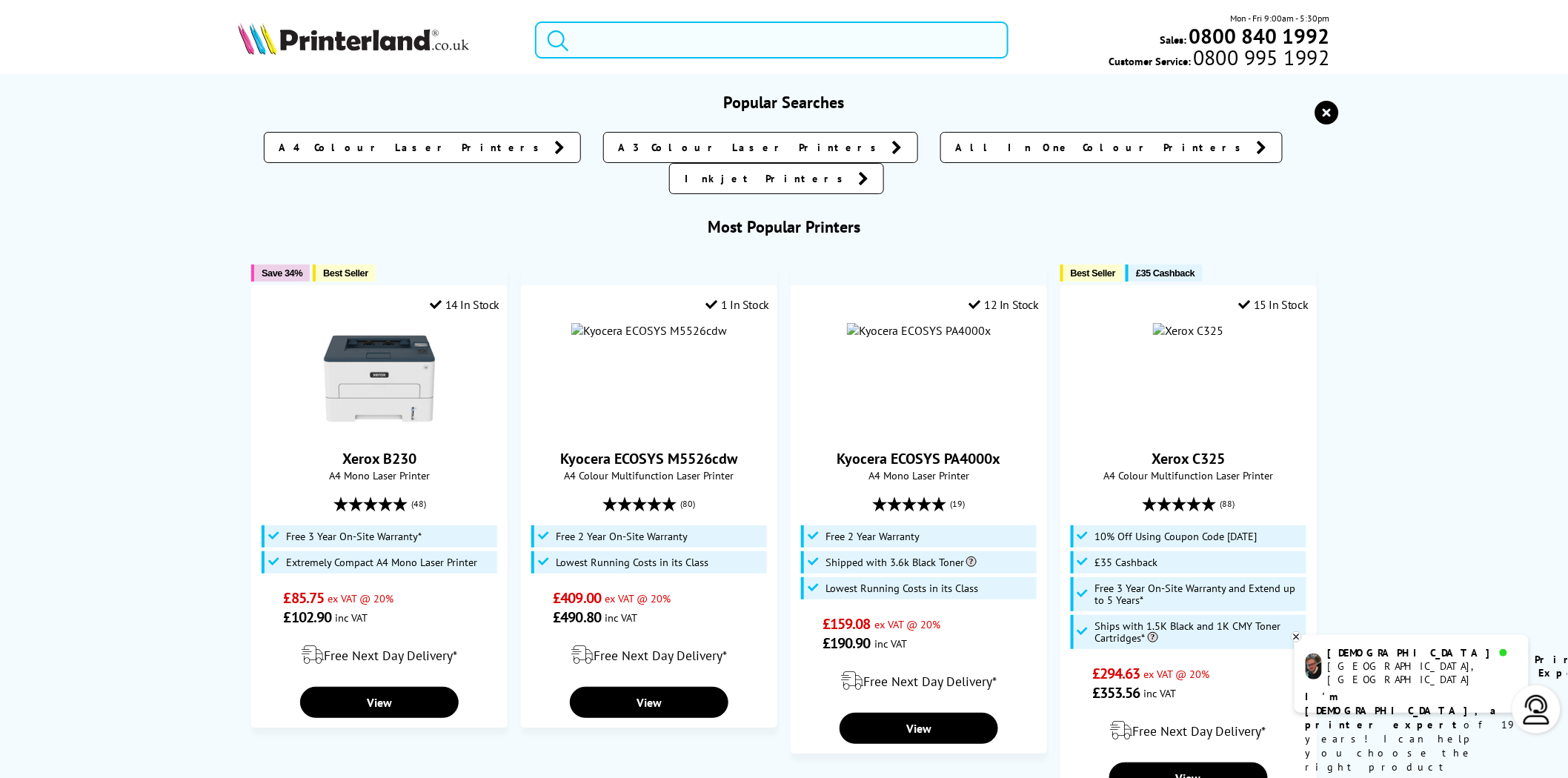
click at [705, 34] on input "search" at bounding box center [772, 39] width 474 height 37
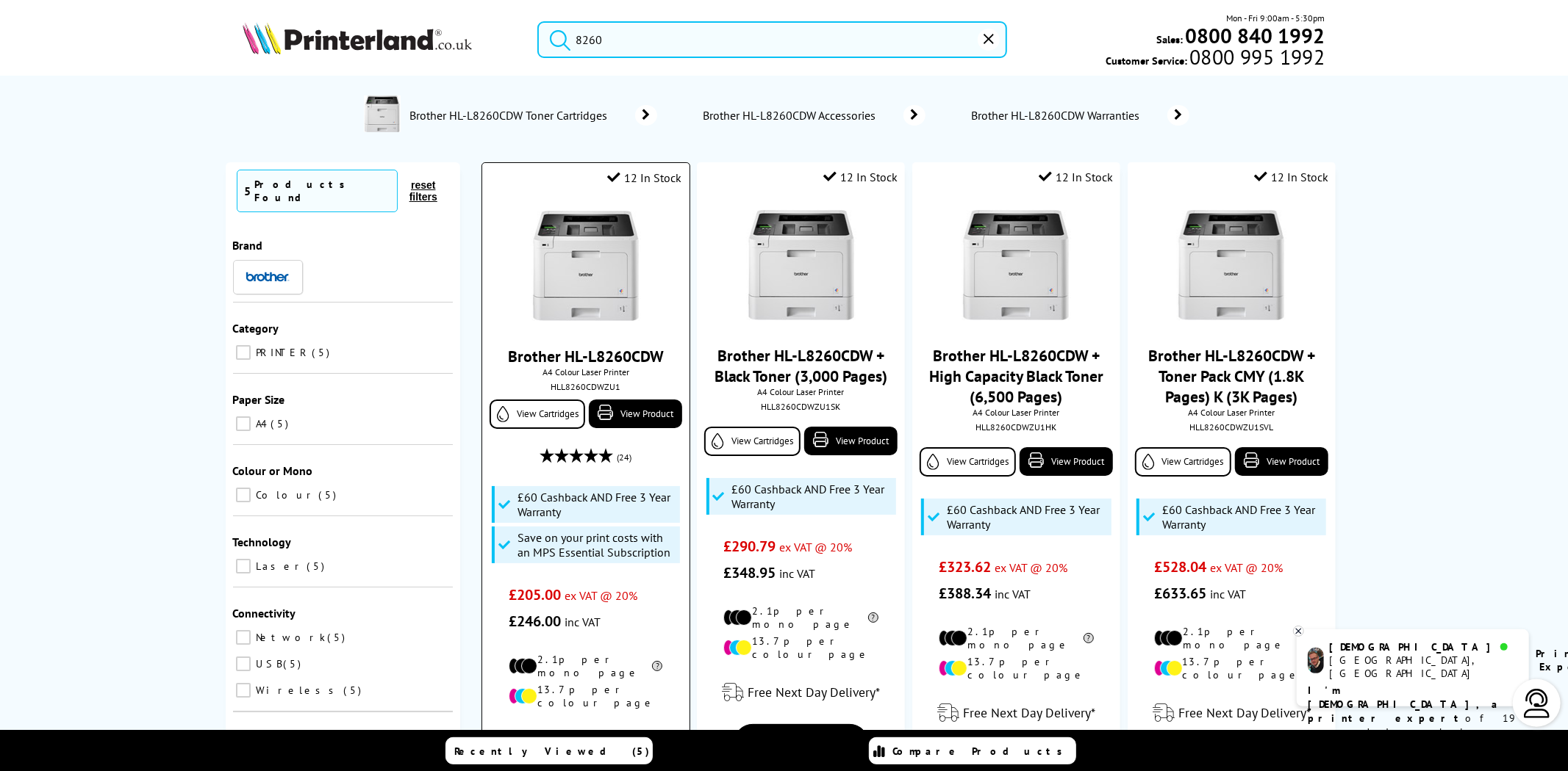
type input "8260"
click at [553, 260] on img at bounding box center [586, 266] width 110 height 110
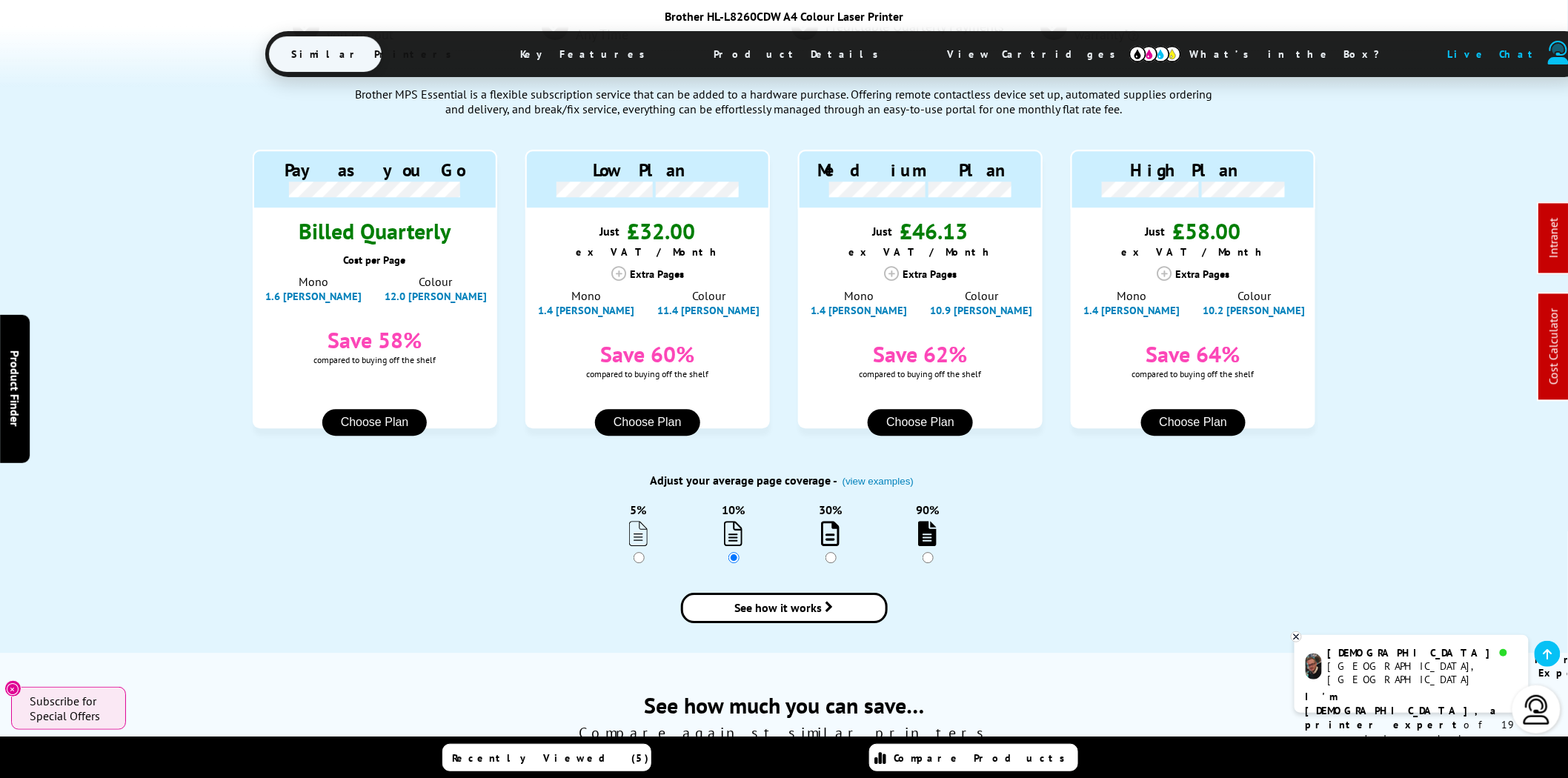
drag, startPoint x: 801, startPoint y: 63, endPoint x: 772, endPoint y: 70, distance: 29.8
click at [925, 63] on span "View Cartridges" at bounding box center [1038, 54] width 226 height 38
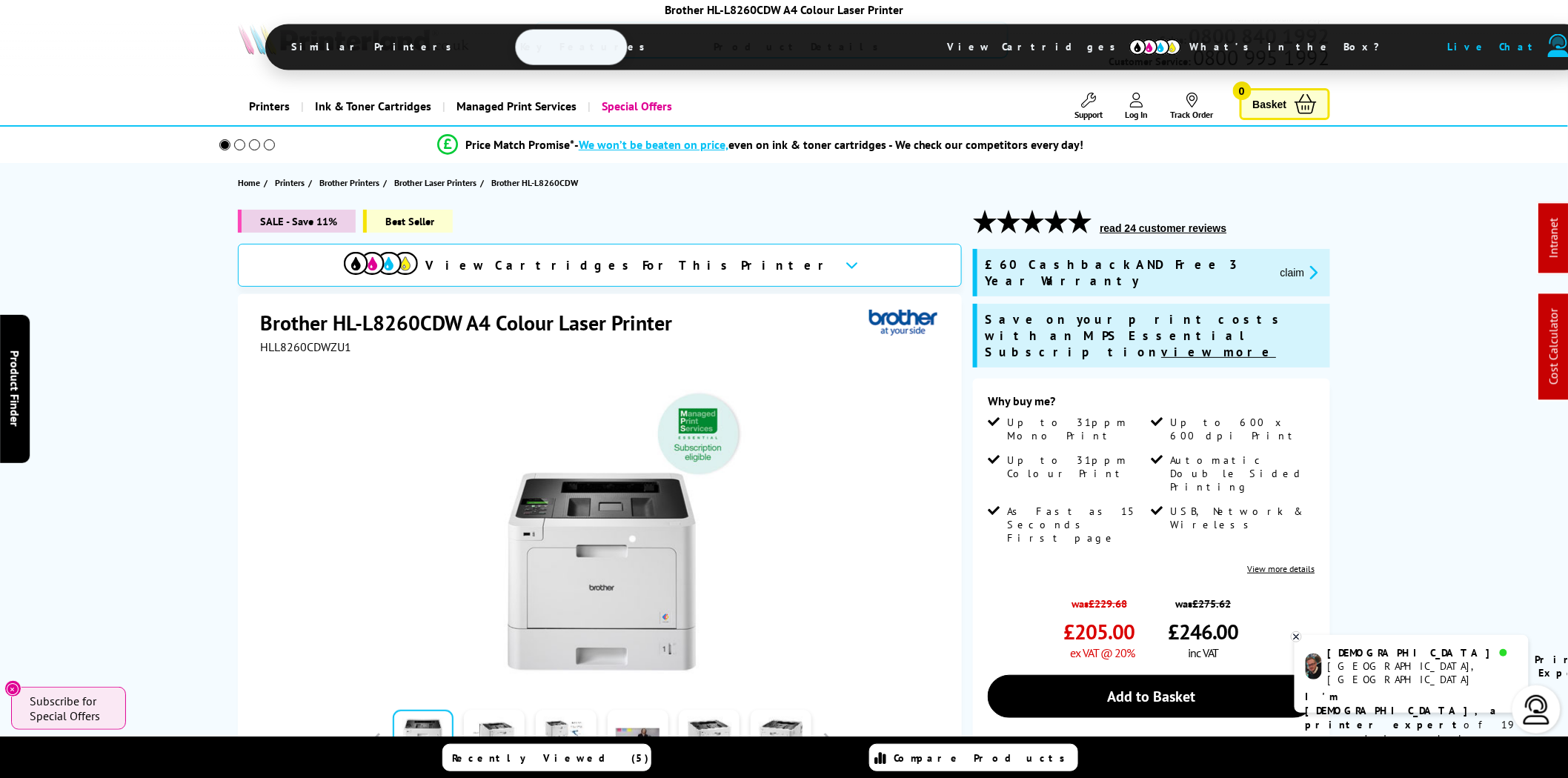
click at [655, 43] on input "search" at bounding box center [772, 39] width 474 height 37
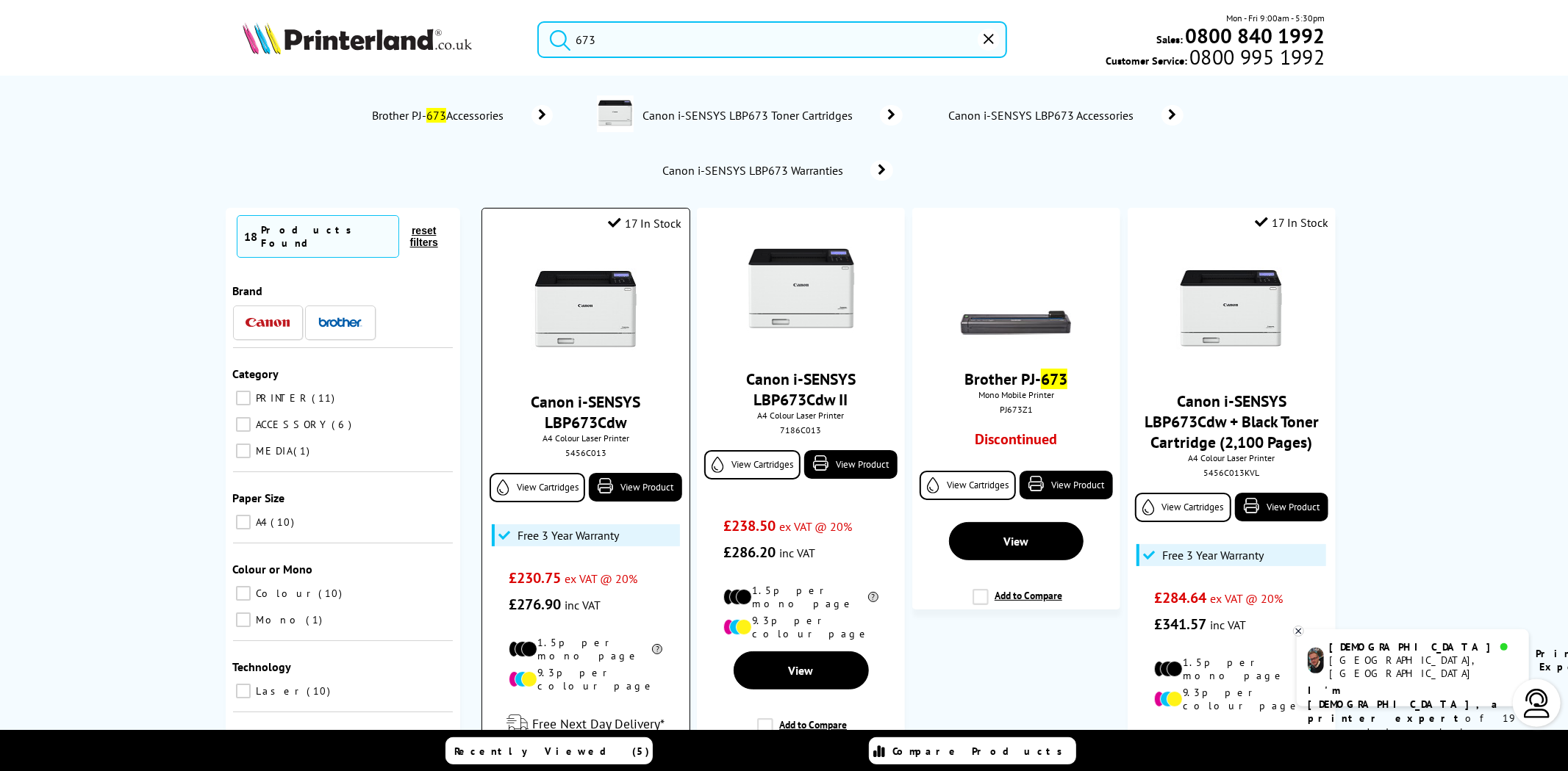
type input "673"
click at [571, 321] on img at bounding box center [586, 312] width 110 height 110
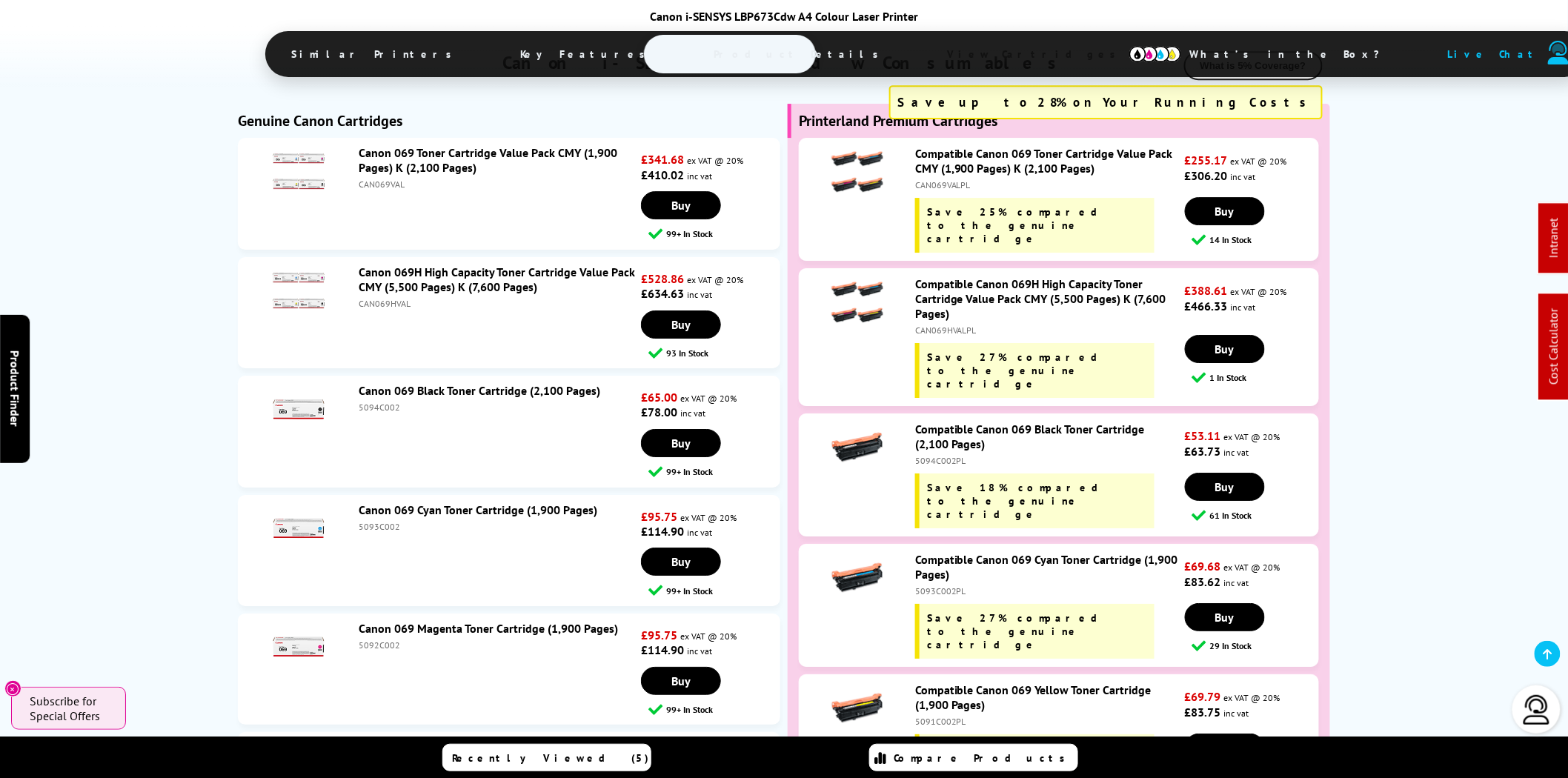
scroll to position [4051, 0]
